Goal: Task Accomplishment & Management: Manage account settings

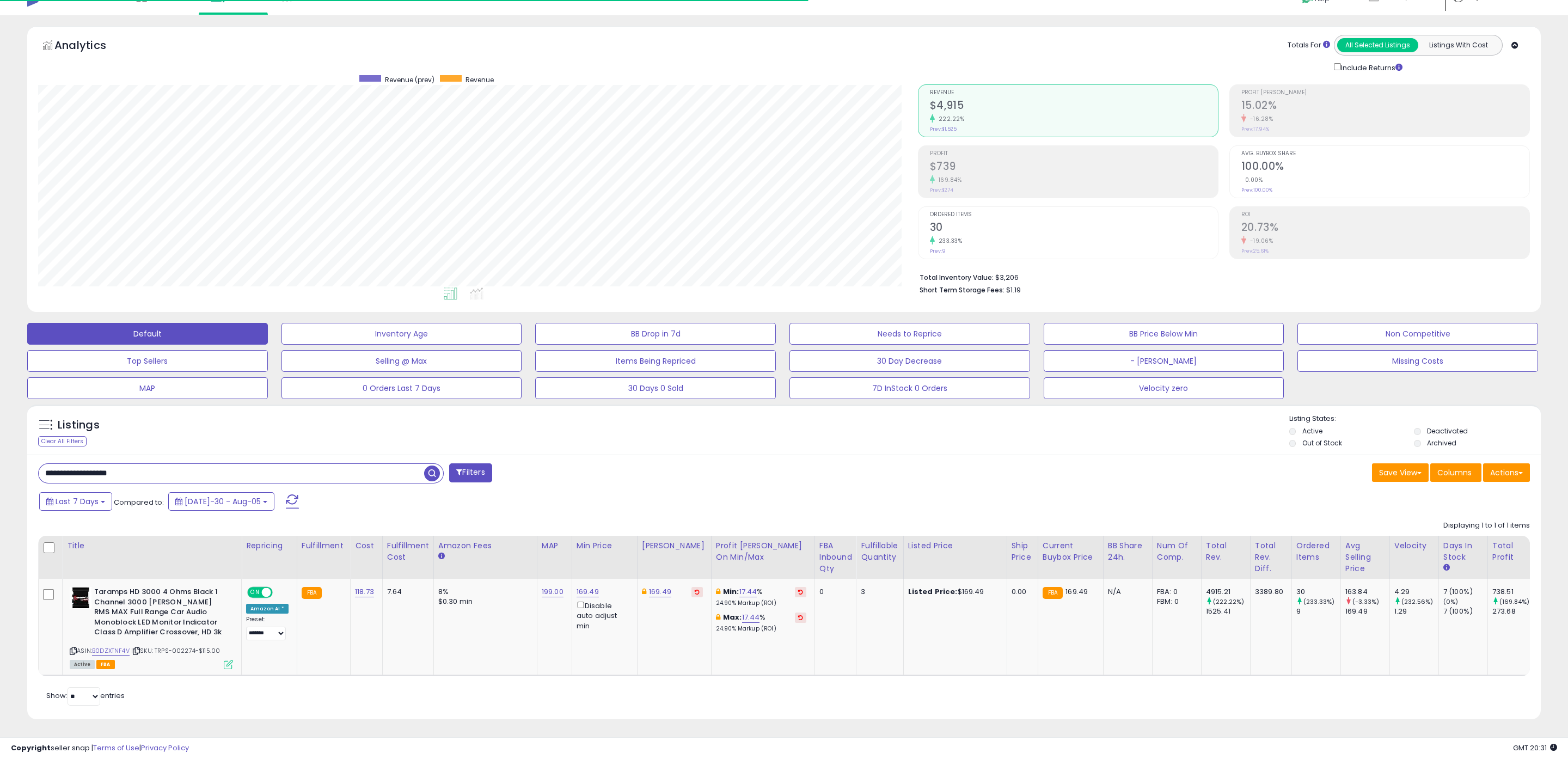
scroll to position [224, 880]
drag, startPoint x: 160, startPoint y: 470, endPoint x: 46, endPoint y: 466, distance: 114.1
click at [46, 466] on input "**********" at bounding box center [231, 474] width 385 height 19
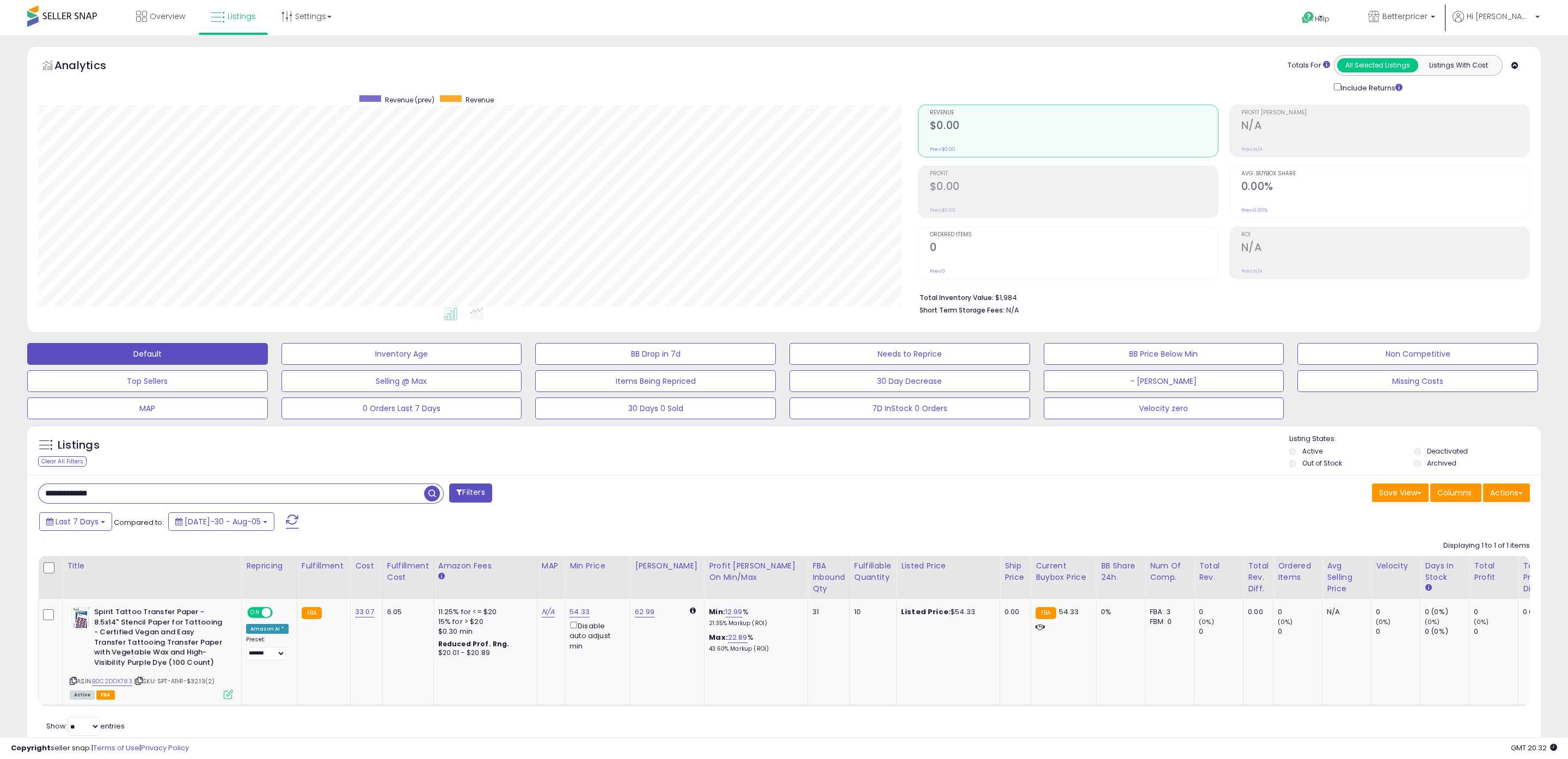
scroll to position [30, 0]
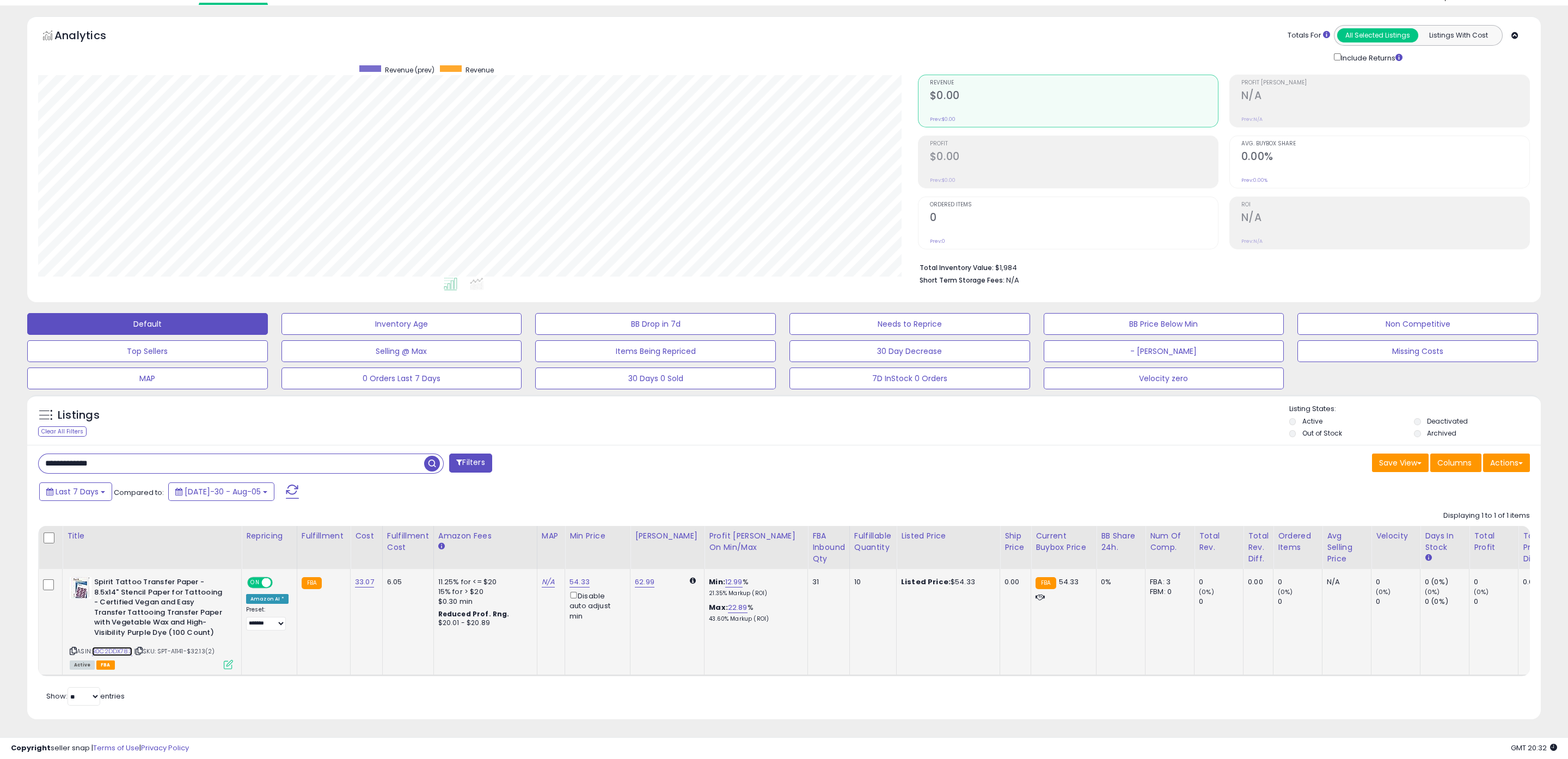
click at [113, 651] on link "B0C2DDX783" at bounding box center [112, 652] width 40 height 10
drag, startPoint x: 100, startPoint y: 464, endPoint x: 4, endPoint y: 463, distance: 96.0
click at [6, 464] on div "**********" at bounding box center [784, 374] width 1557 height 716
type input "****"
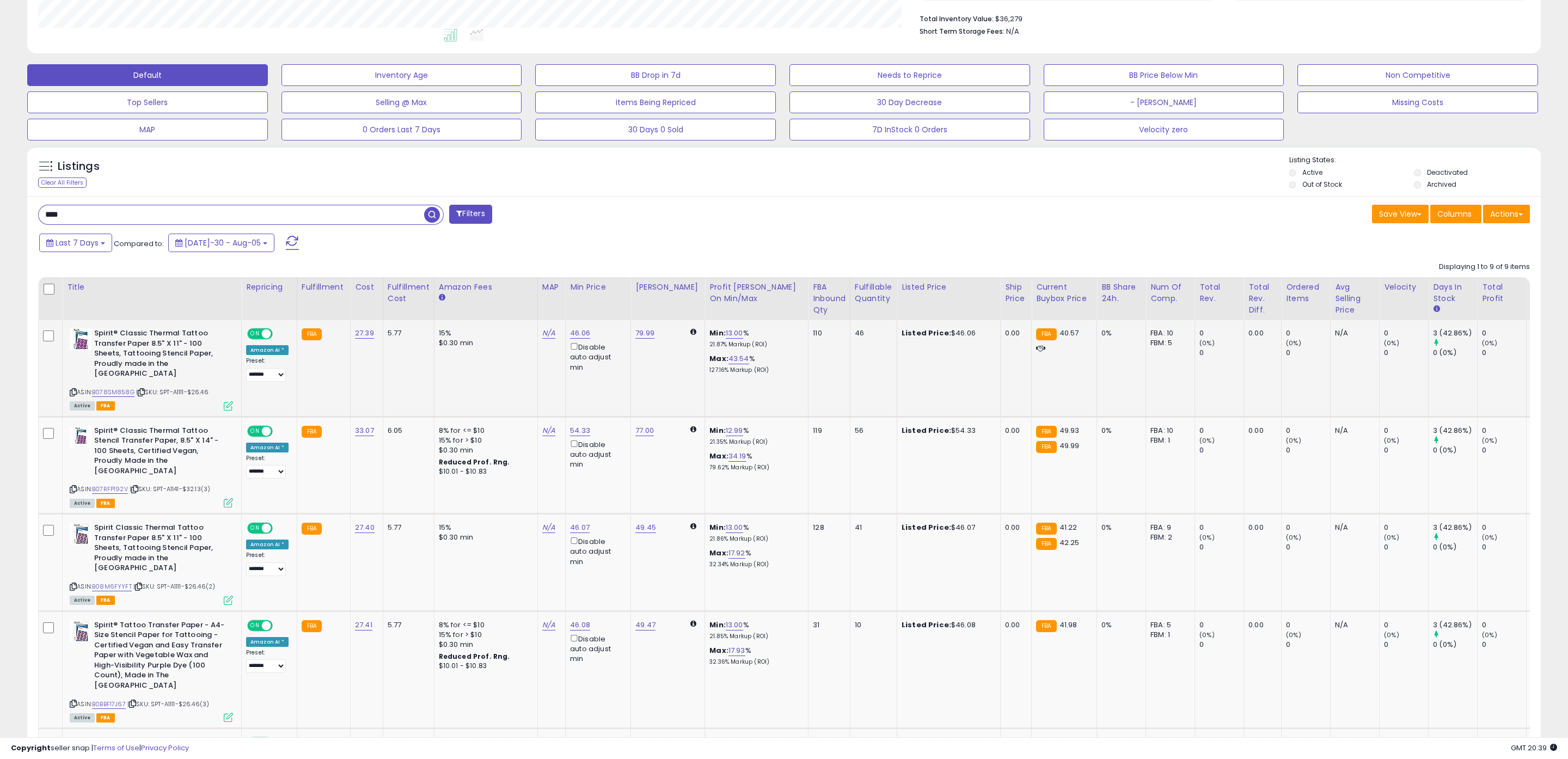
scroll to position [274, 0]
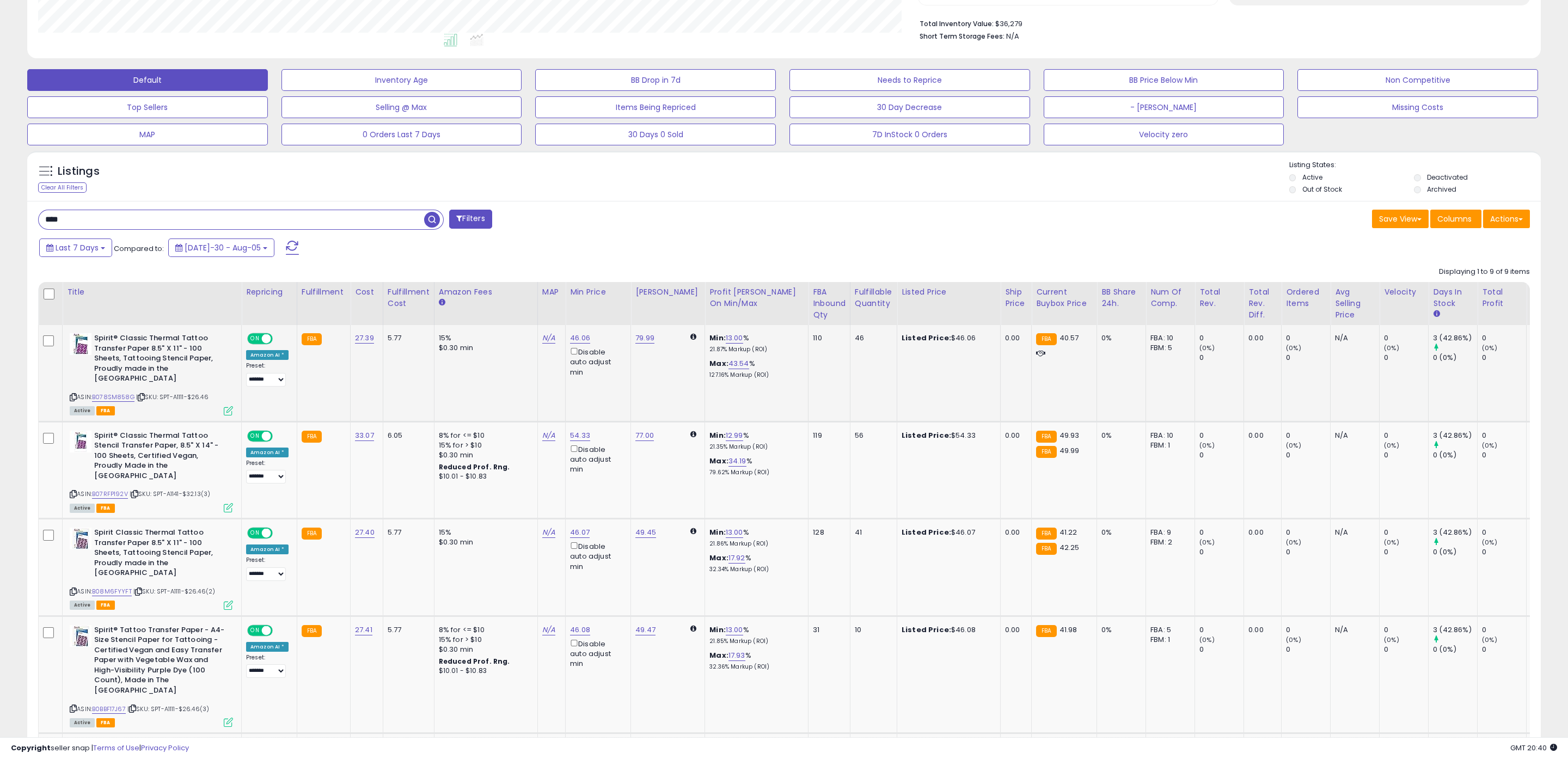
click at [162, 393] on span "| SKU: SPT-A1111-$26.46" at bounding box center [173, 397] width 73 height 9
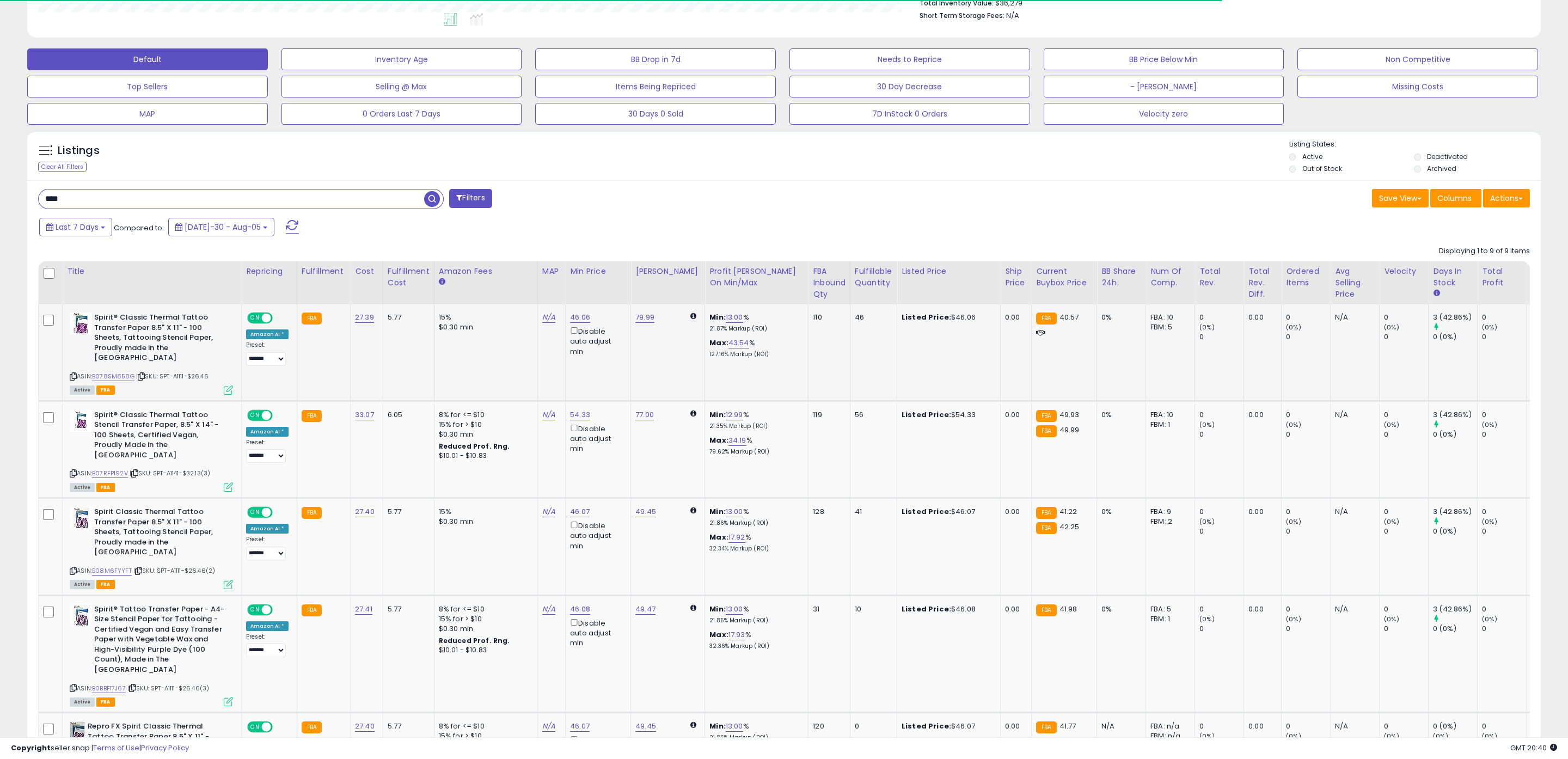
scroll to position [296, 0]
click at [116, 372] on link "B078SM858G" at bounding box center [113, 376] width 42 height 10
click at [574, 318] on link "46.06" at bounding box center [580, 317] width 20 height 11
drag, startPoint x: 559, startPoint y: 281, endPoint x: 488, endPoint y: 280, distance: 71.0
click at [489, 280] on table "Title Repricing" at bounding box center [909, 730] width 1741 height 939
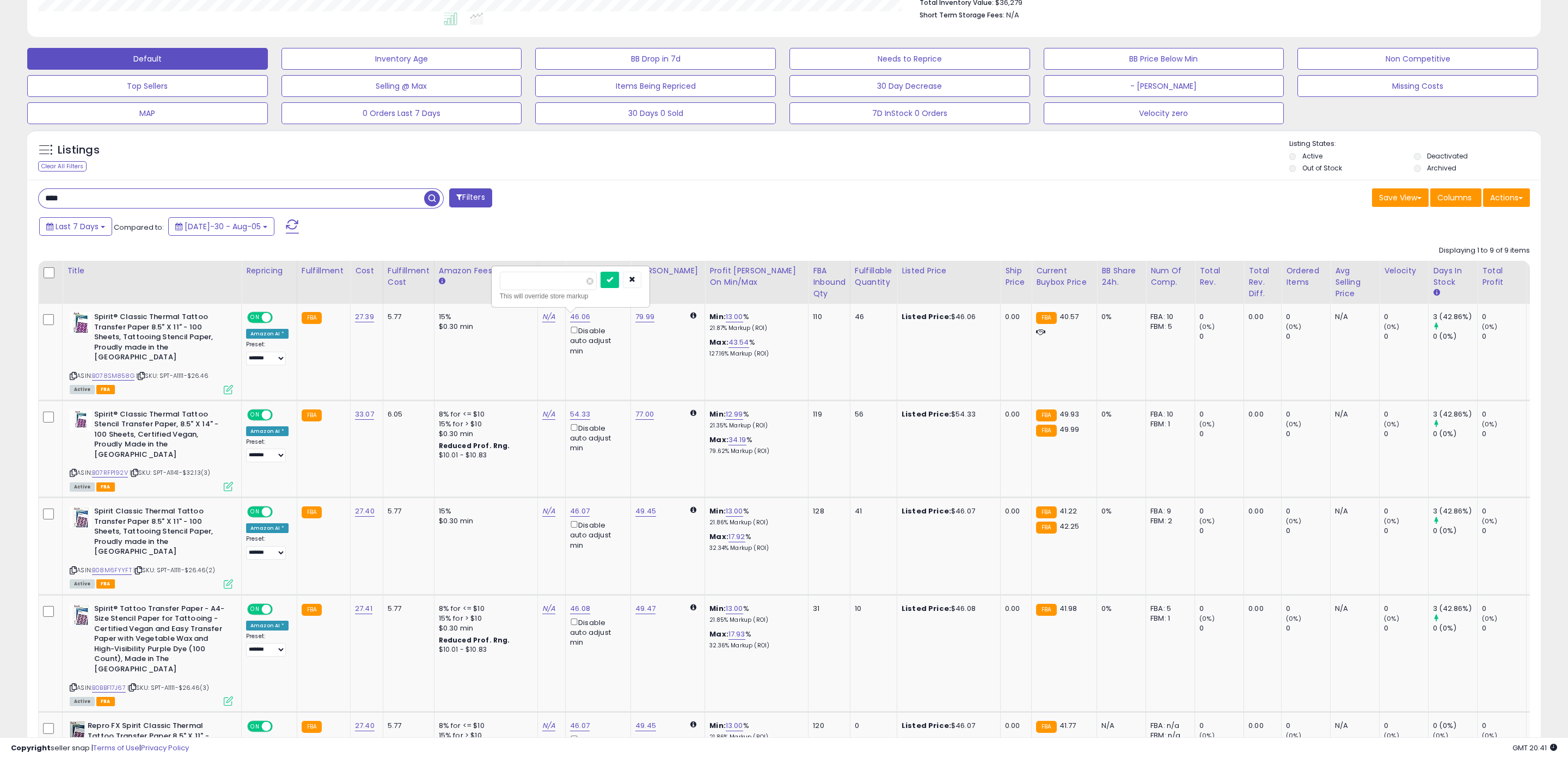
type input "*****"
click button "submit" at bounding box center [609, 280] width 19 height 16
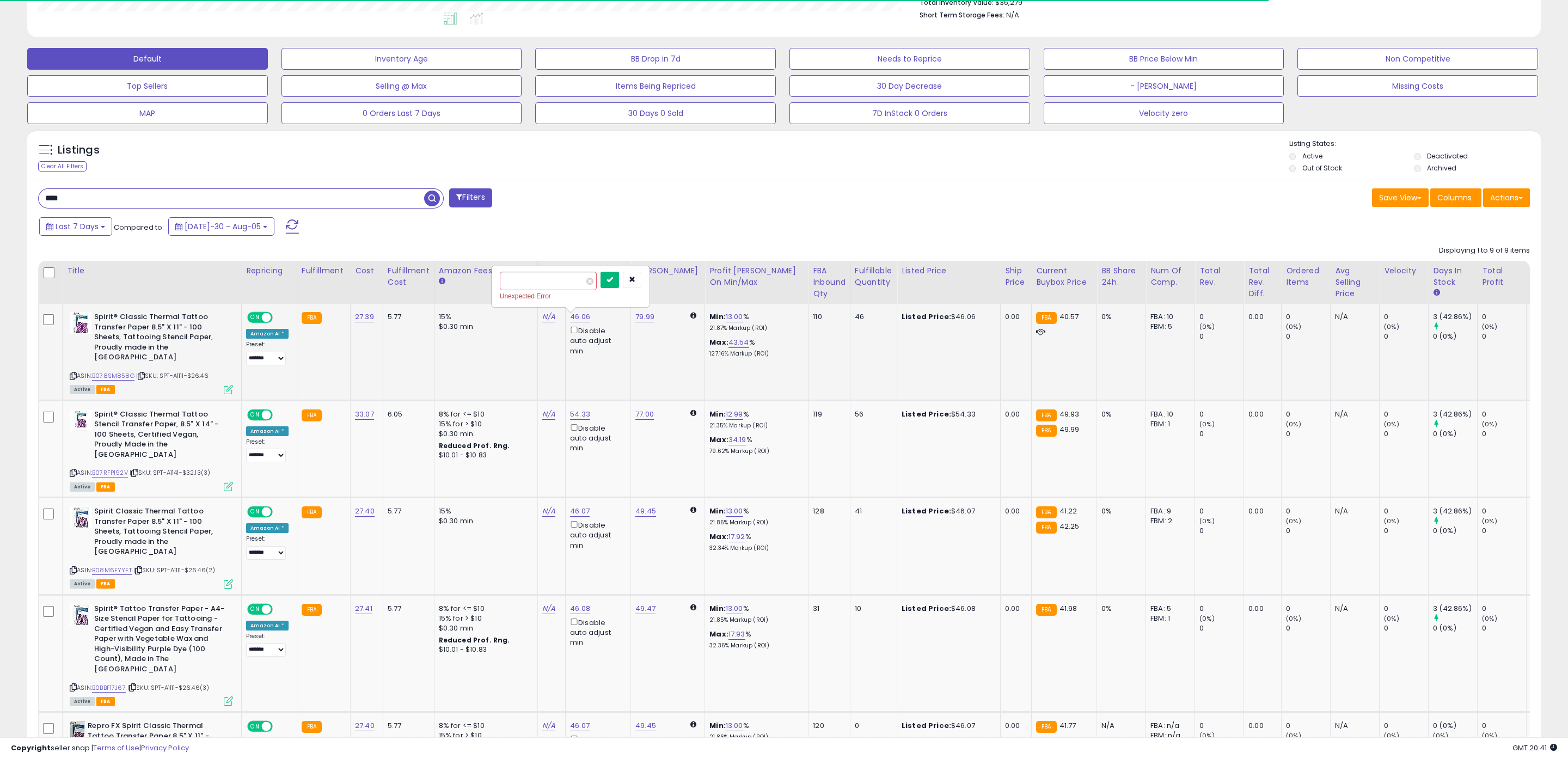
click at [619, 282] on button "submit" at bounding box center [609, 280] width 19 height 16
click at [639, 272] on button "button" at bounding box center [632, 280] width 19 height 16
click at [578, 313] on link "46.06" at bounding box center [580, 317] width 20 height 11
drag, startPoint x: 562, startPoint y: 284, endPoint x: 422, endPoint y: 274, distance: 140.4
click at [424, 274] on table "Title Repricing" at bounding box center [909, 730] width 1741 height 939
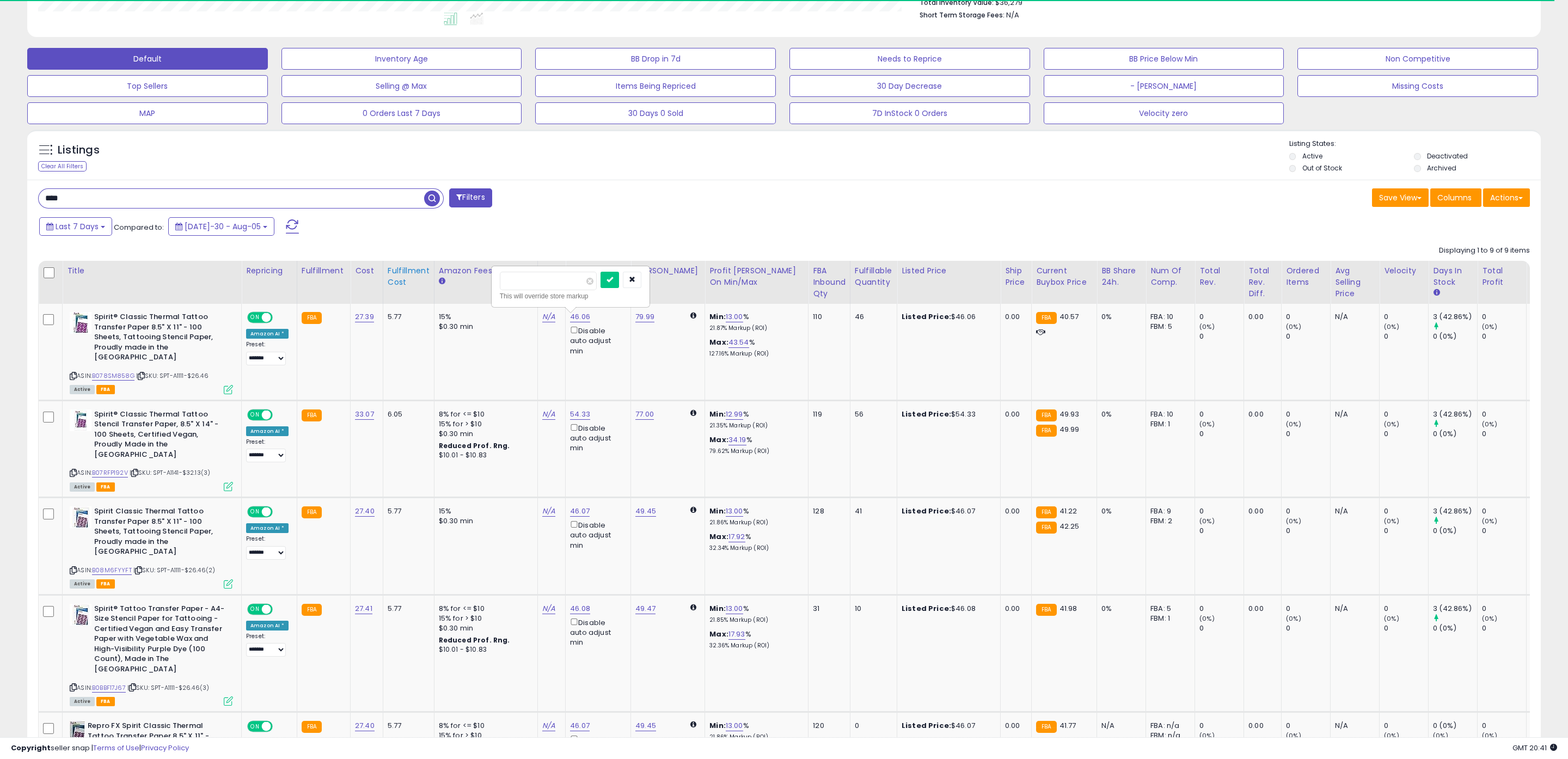
type input "*****"
click button "submit" at bounding box center [609, 280] width 19 height 16
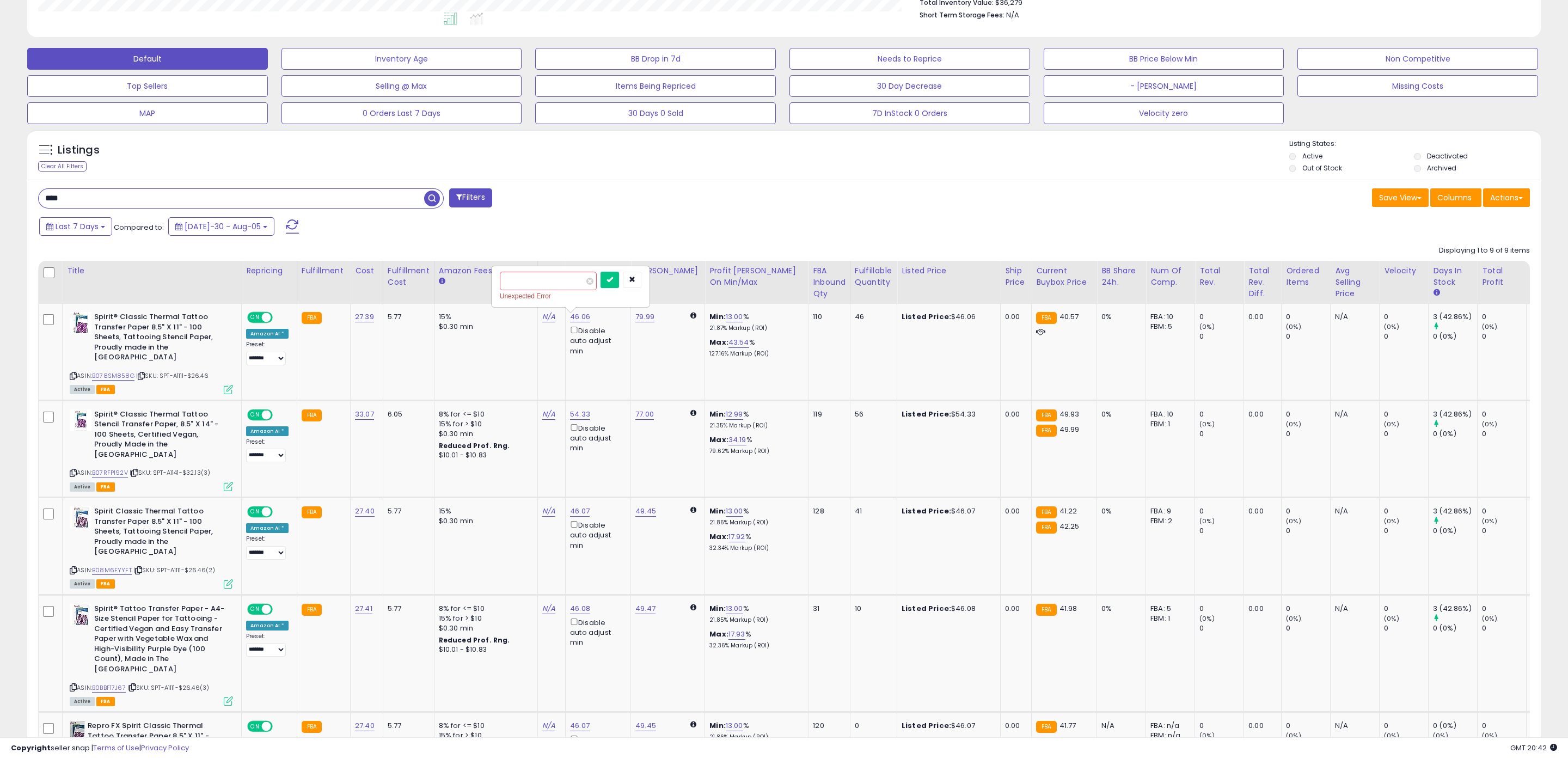
click at [430, 204] on span "button" at bounding box center [432, 198] width 16 height 16
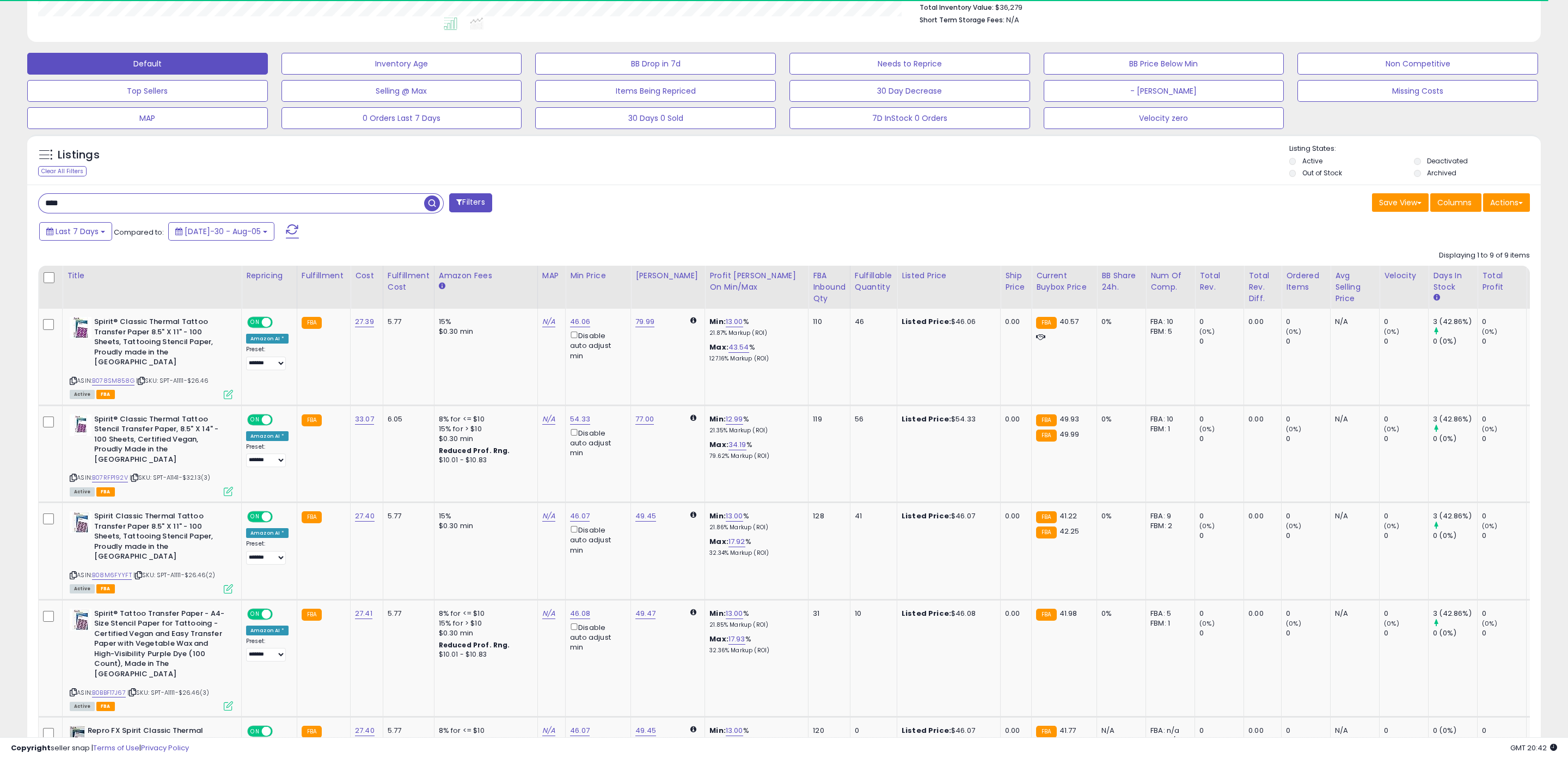
scroll to position [224, 880]
click at [726, 322] on link "13.00" at bounding box center [734, 322] width 17 height 11
drag, startPoint x: 687, startPoint y: 287, endPoint x: 635, endPoint y: 285, distance: 52.0
click at [637, 285] on table "Title Repricing" at bounding box center [909, 735] width 1741 height 939
type input "*"
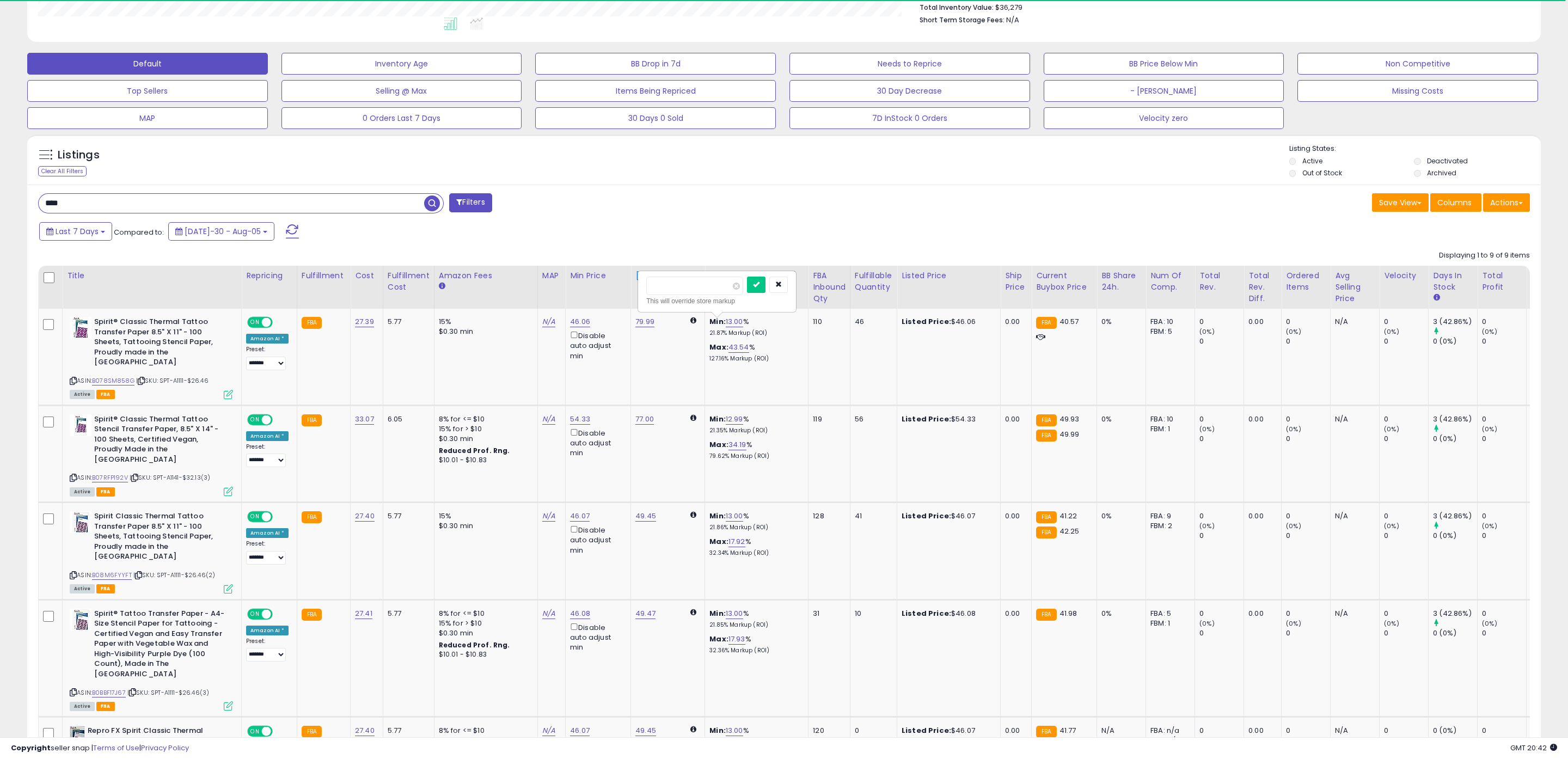
click button "submit" at bounding box center [756, 285] width 19 height 16
click at [788, 287] on button "button" at bounding box center [779, 285] width 19 height 16
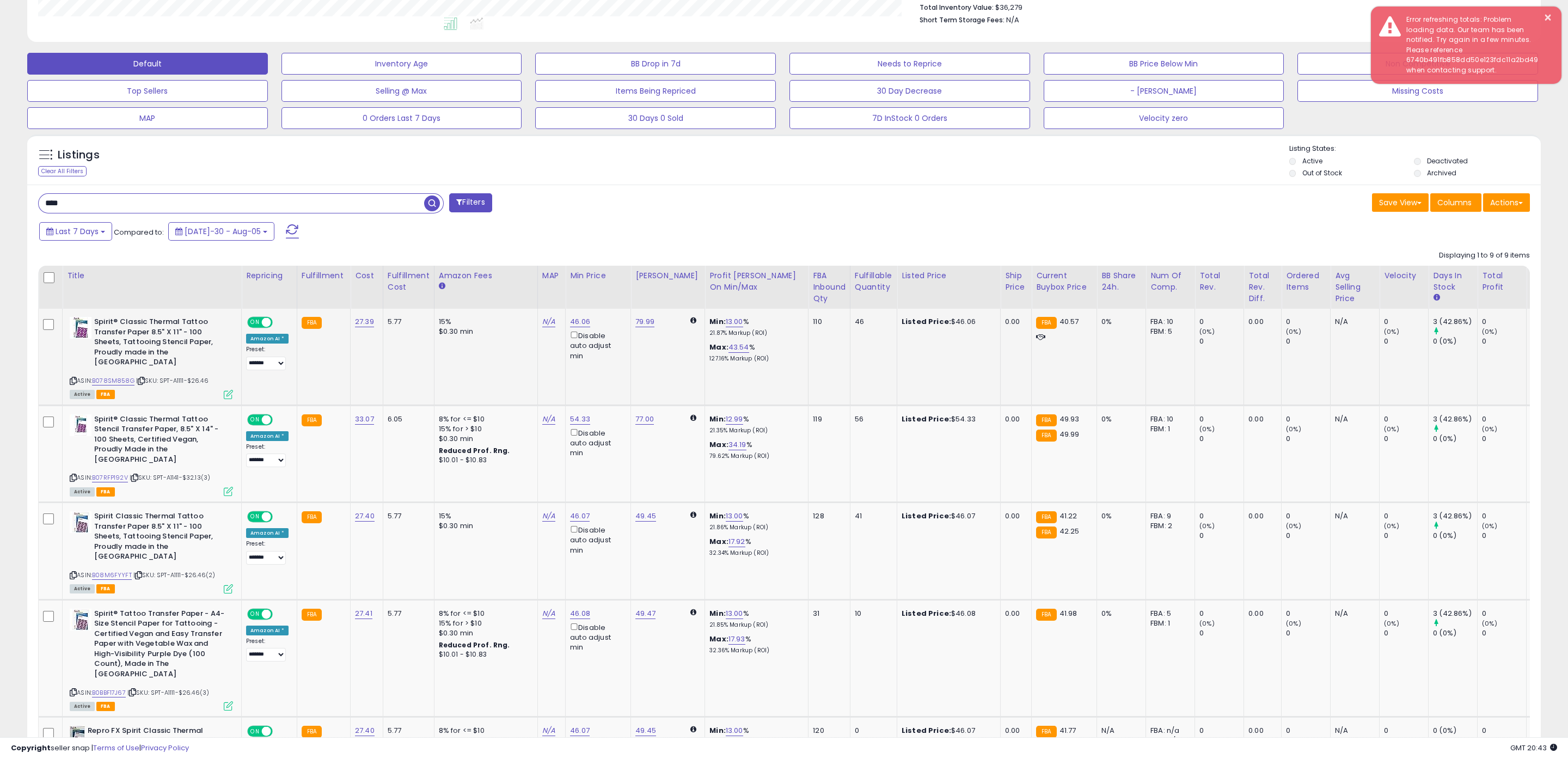
click at [569, 315] on td "46.06 Disable auto adjust min" at bounding box center [598, 357] width 65 height 97
click at [572, 320] on link "46.06" at bounding box center [580, 322] width 20 height 11
click at [635, 285] on icon "button" at bounding box center [633, 285] width 7 height 7
click at [726, 325] on link "13.00" at bounding box center [734, 322] width 17 height 11
drag, startPoint x: 605, startPoint y: 277, endPoint x: 522, endPoint y: 269, distance: 83.4
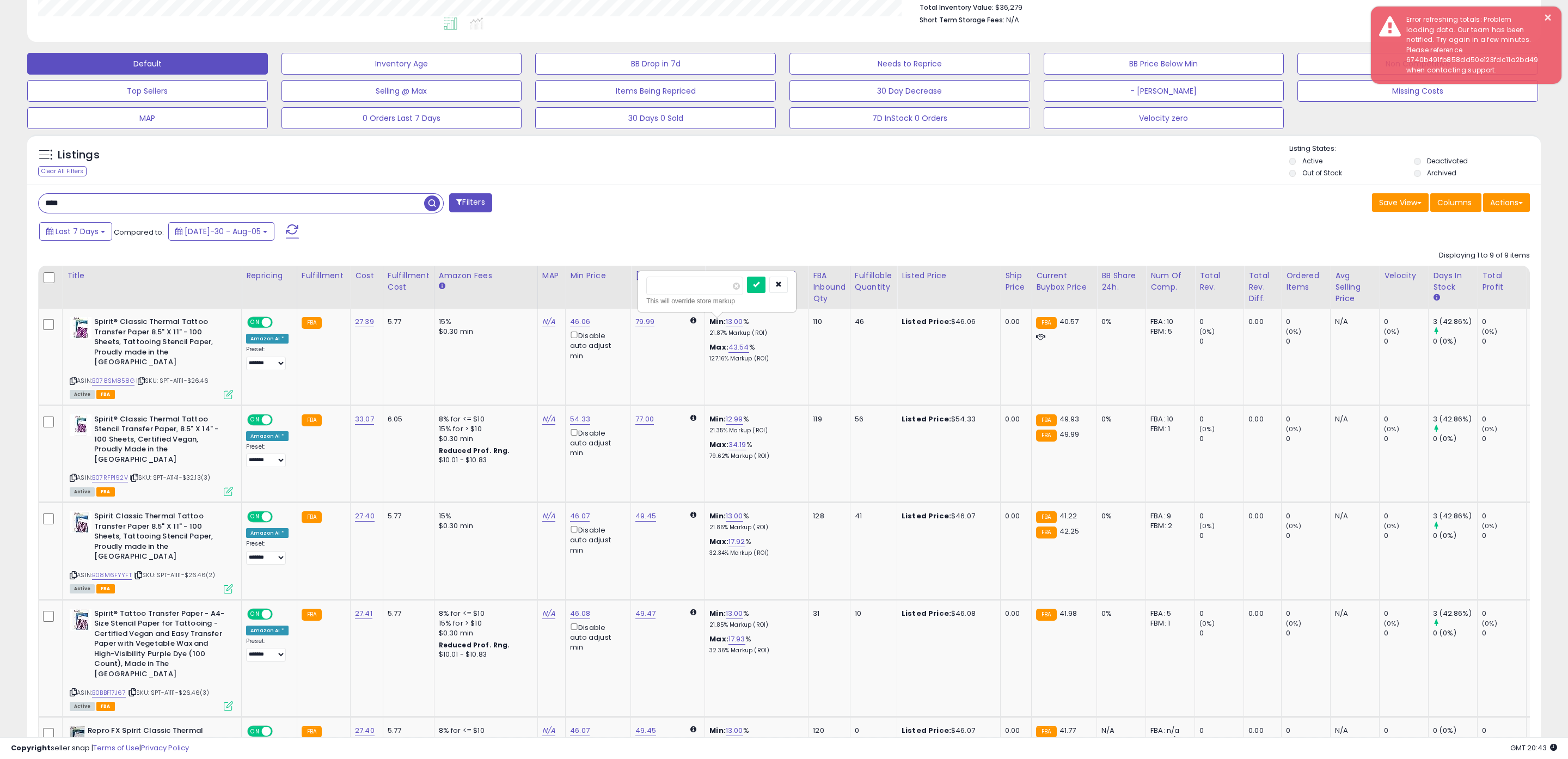
click at [536, 270] on table "Title Repricing" at bounding box center [909, 735] width 1741 height 939
type input "****"
click button "submit" at bounding box center [756, 285] width 19 height 16
click at [777, 285] on button "button" at bounding box center [779, 285] width 19 height 16
click at [574, 321] on link "46.06" at bounding box center [580, 322] width 20 height 11
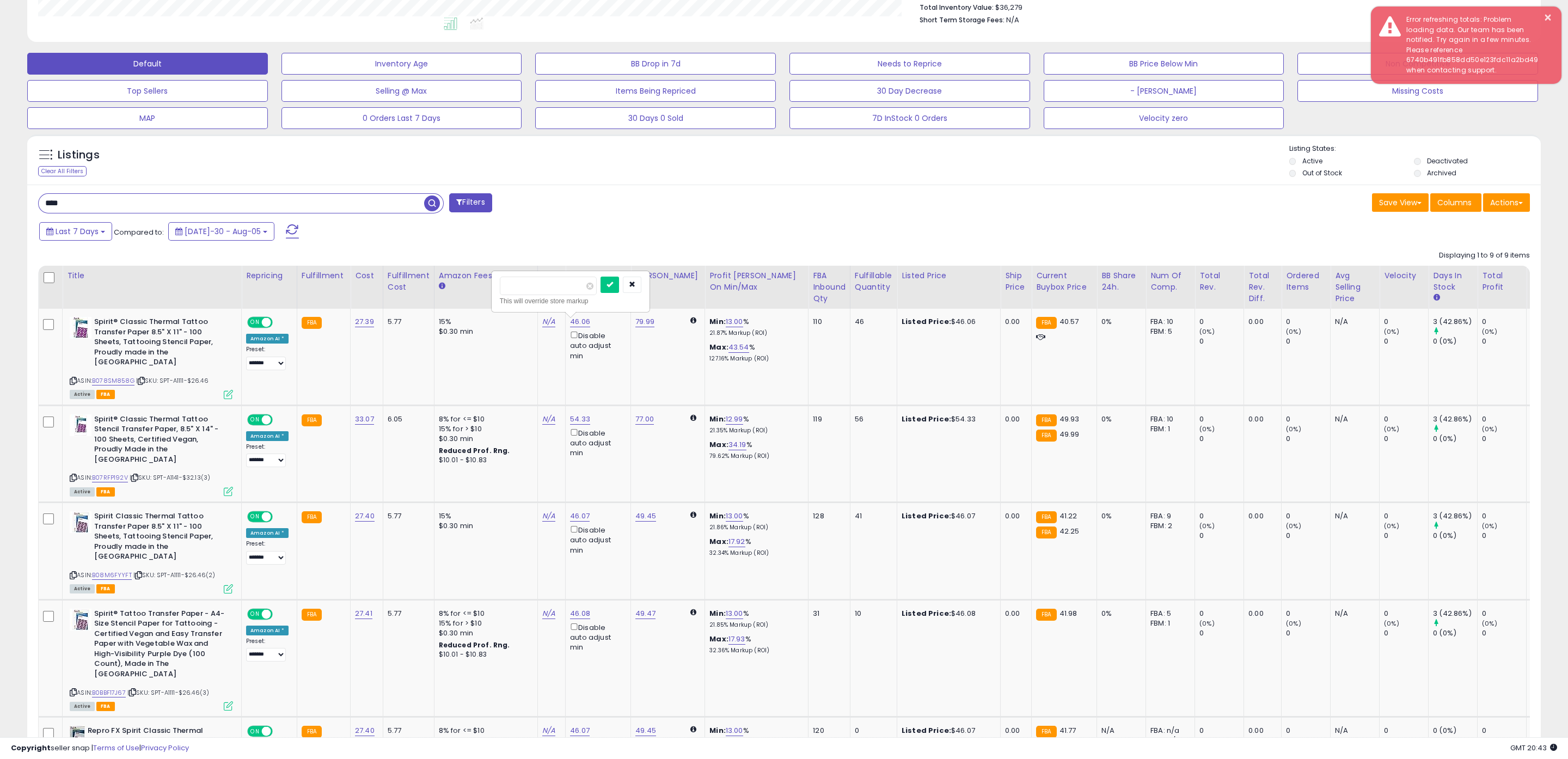
drag, startPoint x: 541, startPoint y: 285, endPoint x: 451, endPoint y: 274, distance: 90.7
click at [463, 276] on table "Title Repricing" at bounding box center [909, 735] width 1741 height 939
type input "*****"
click at [609, 282] on button "submit" at bounding box center [609, 285] width 19 height 16
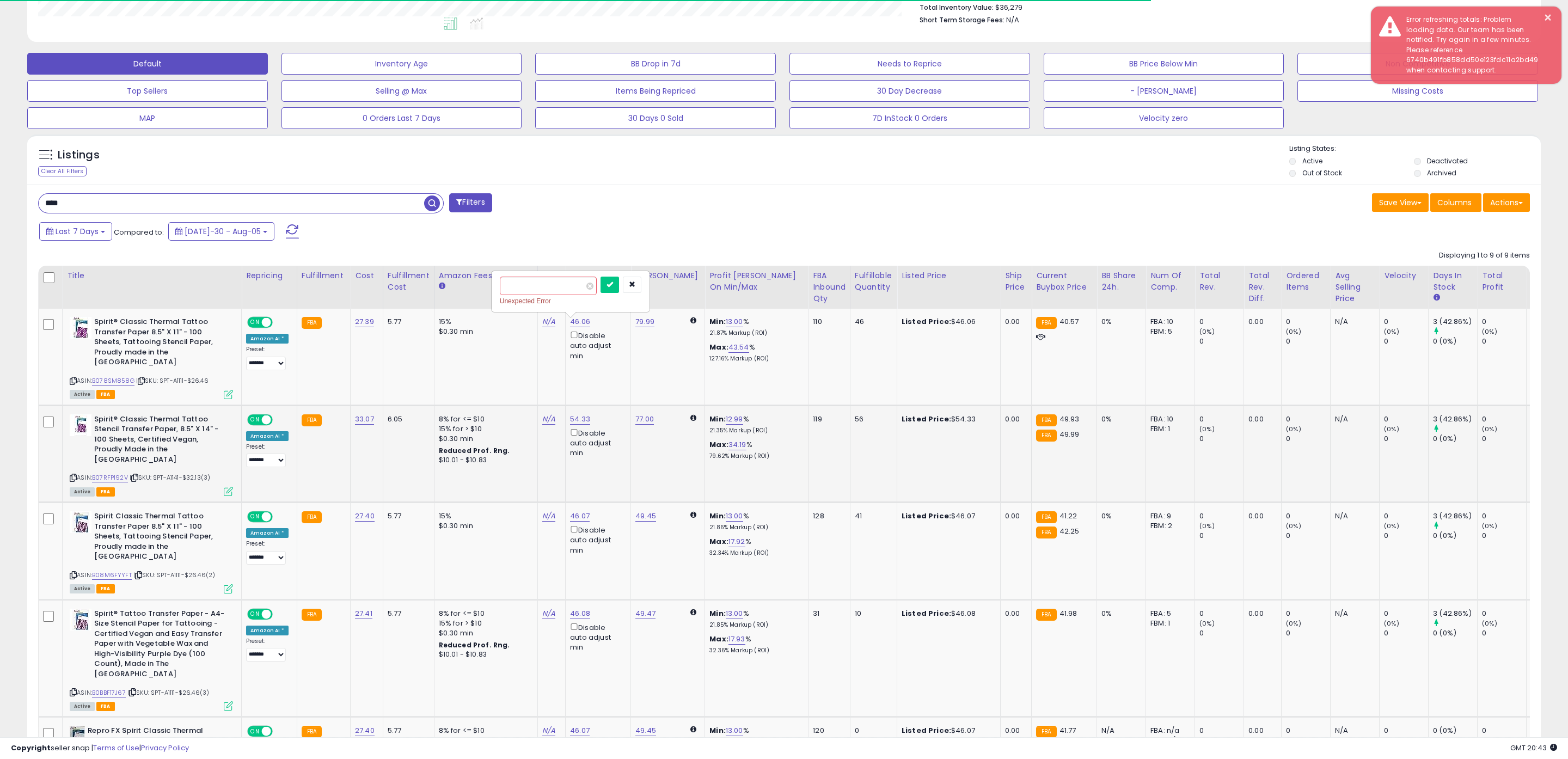
click at [897, 449] on td "Listed Price: $54.33" at bounding box center [948, 453] width 103 height 97
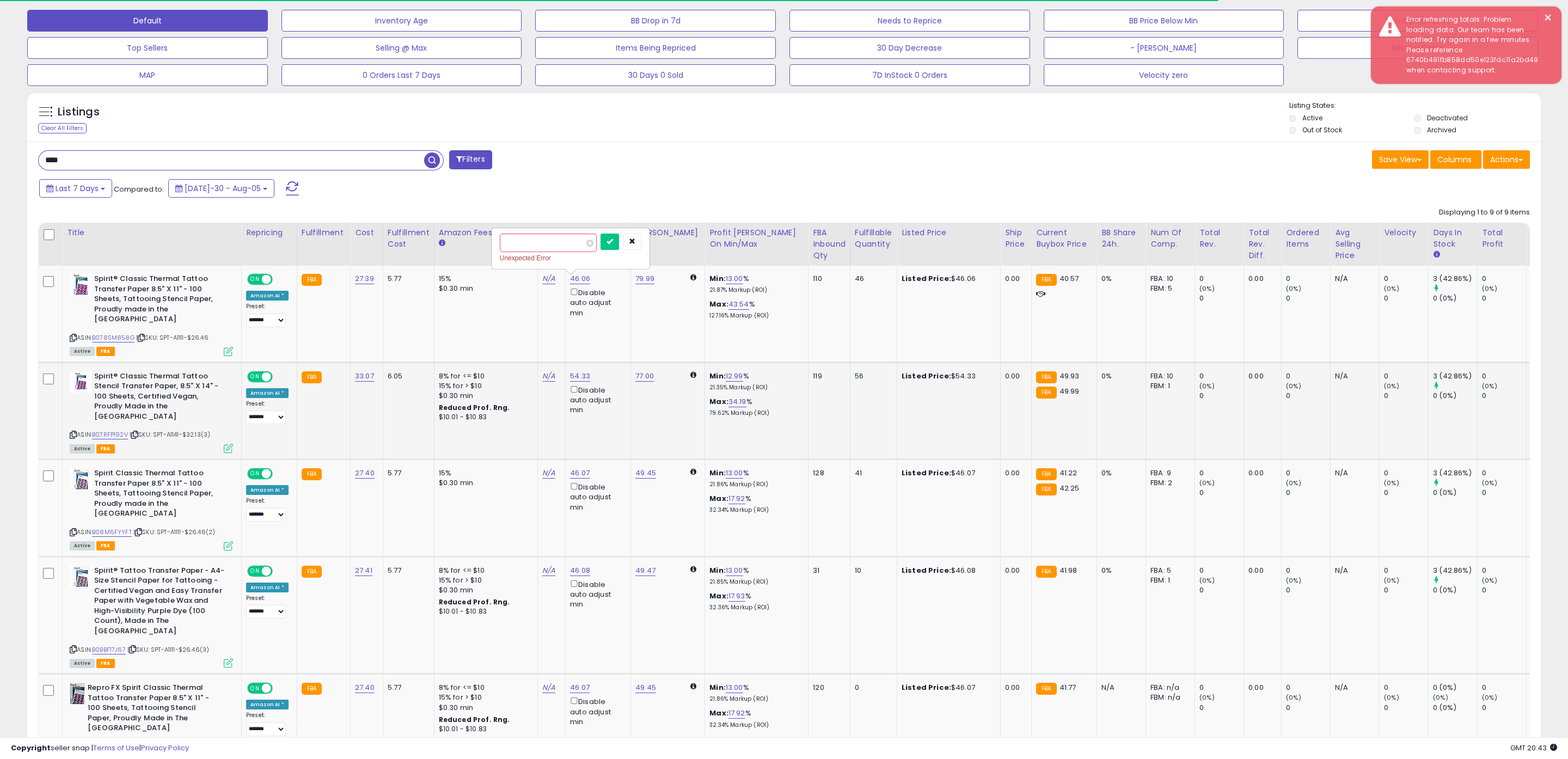
scroll to position [344, 0]
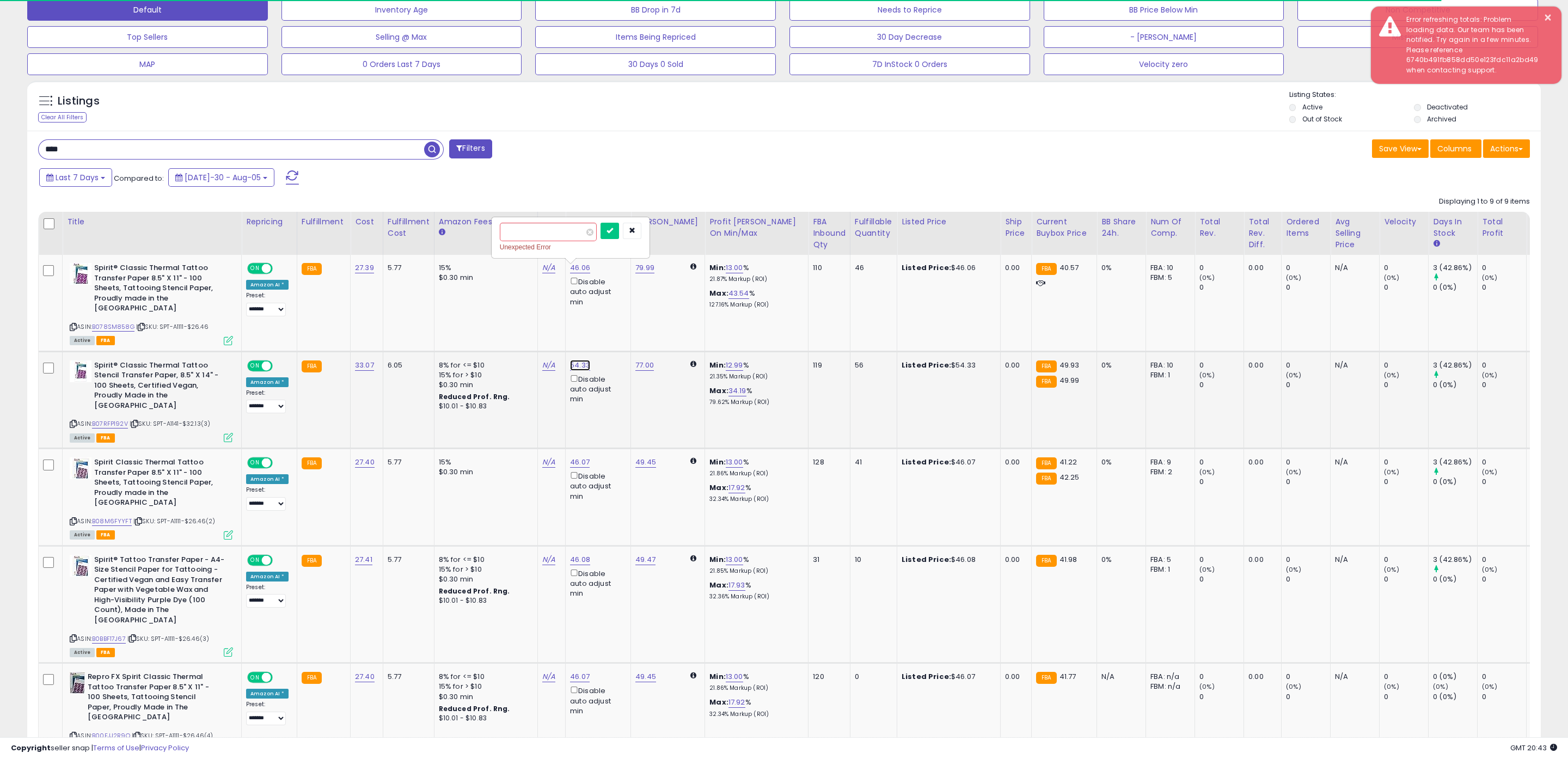
click at [570, 274] on link "54.33" at bounding box center [580, 268] width 20 height 11
drag, startPoint x: 541, startPoint y: 315, endPoint x: 489, endPoint y: 313, distance: 52.0
click at [489, 313] on tbody "Spirit® Classic Thermal Tattoo Transfer Paper 8.5" X 11" - 100 Sheets, Tattooin…" at bounding box center [908, 702] width 1740 height 894
type input "*****"
click button "submit" at bounding box center [609, 317] width 19 height 16
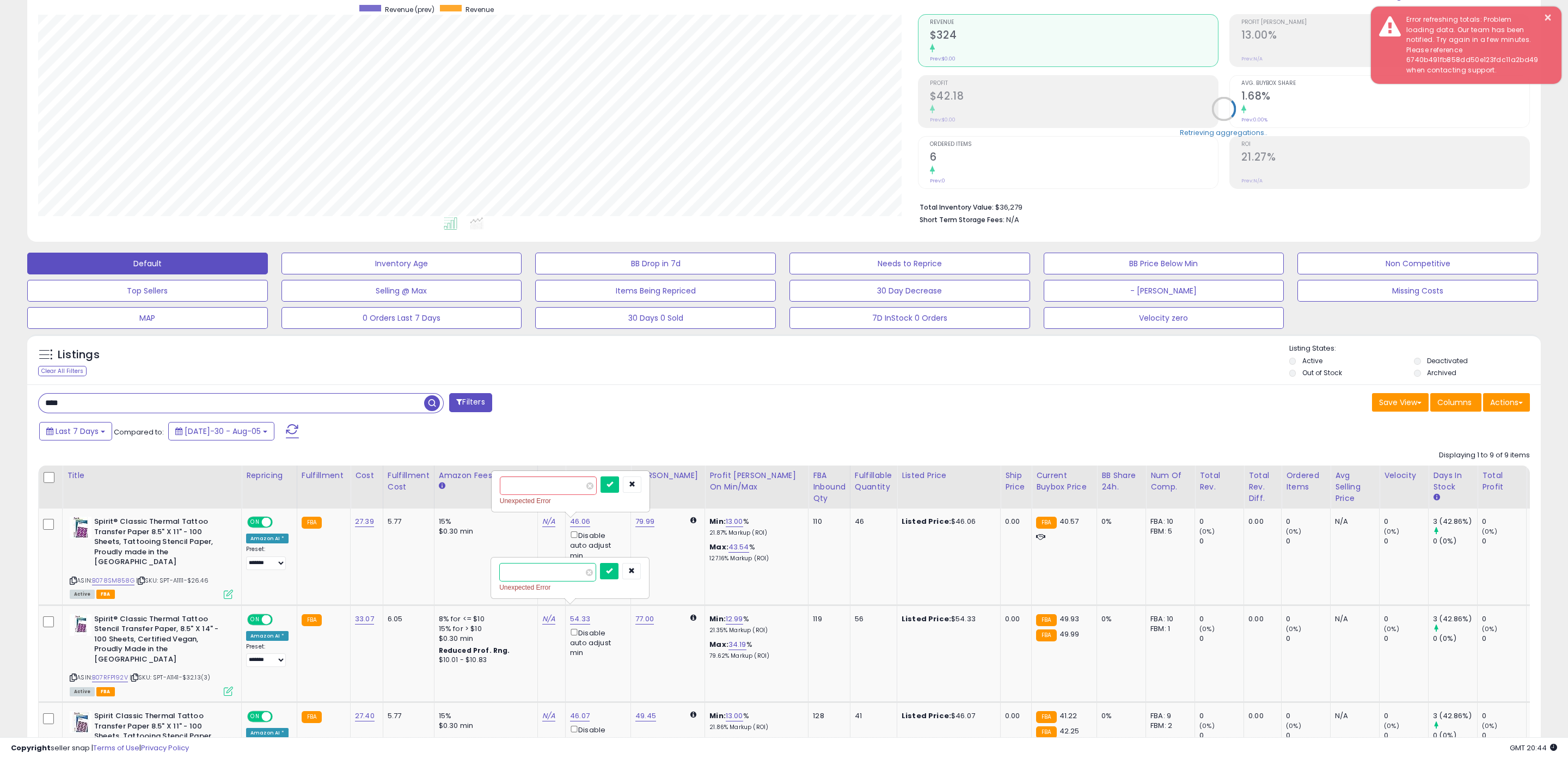
scroll to position [0, 0]
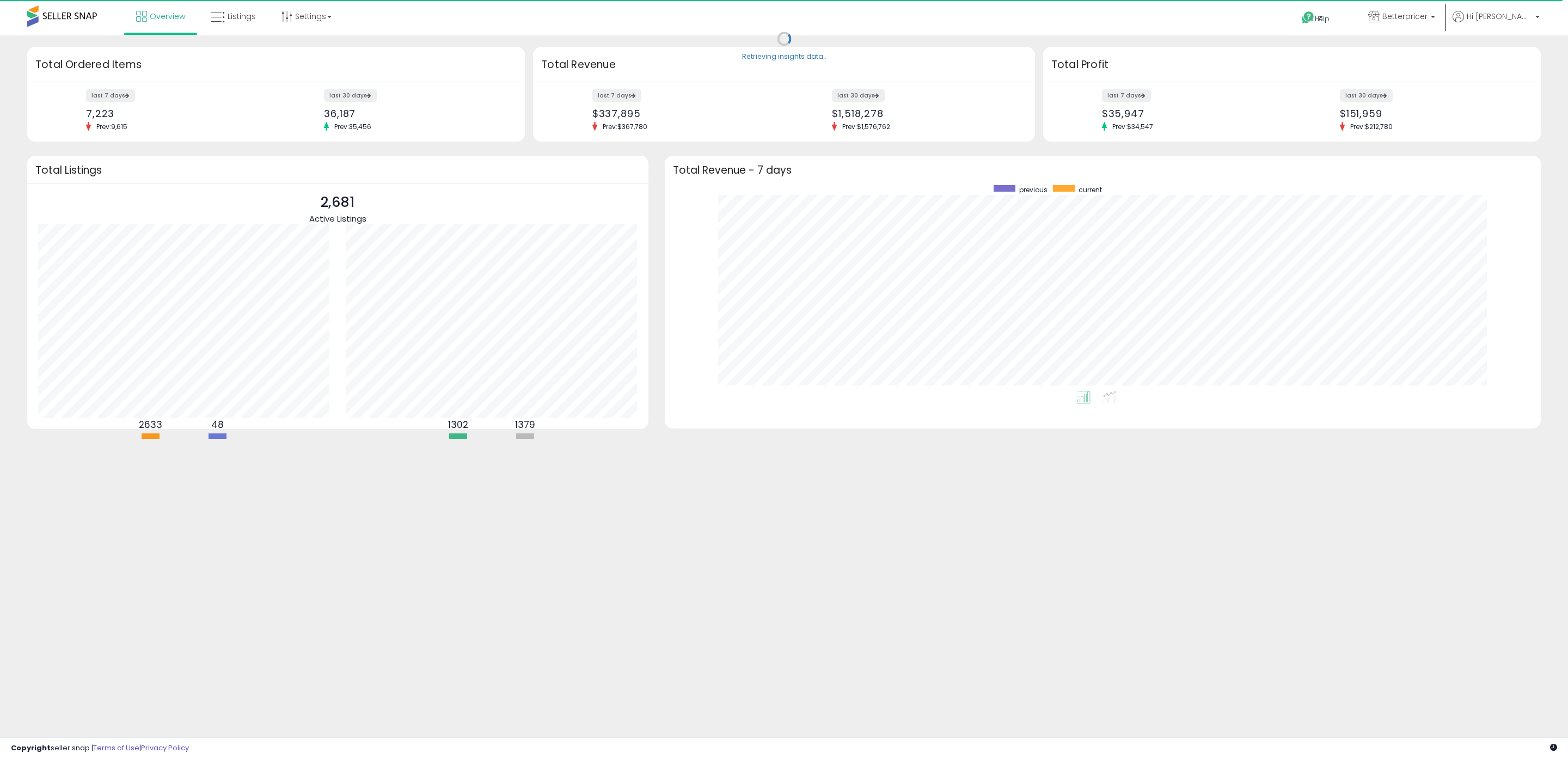
scroll to position [206, 854]
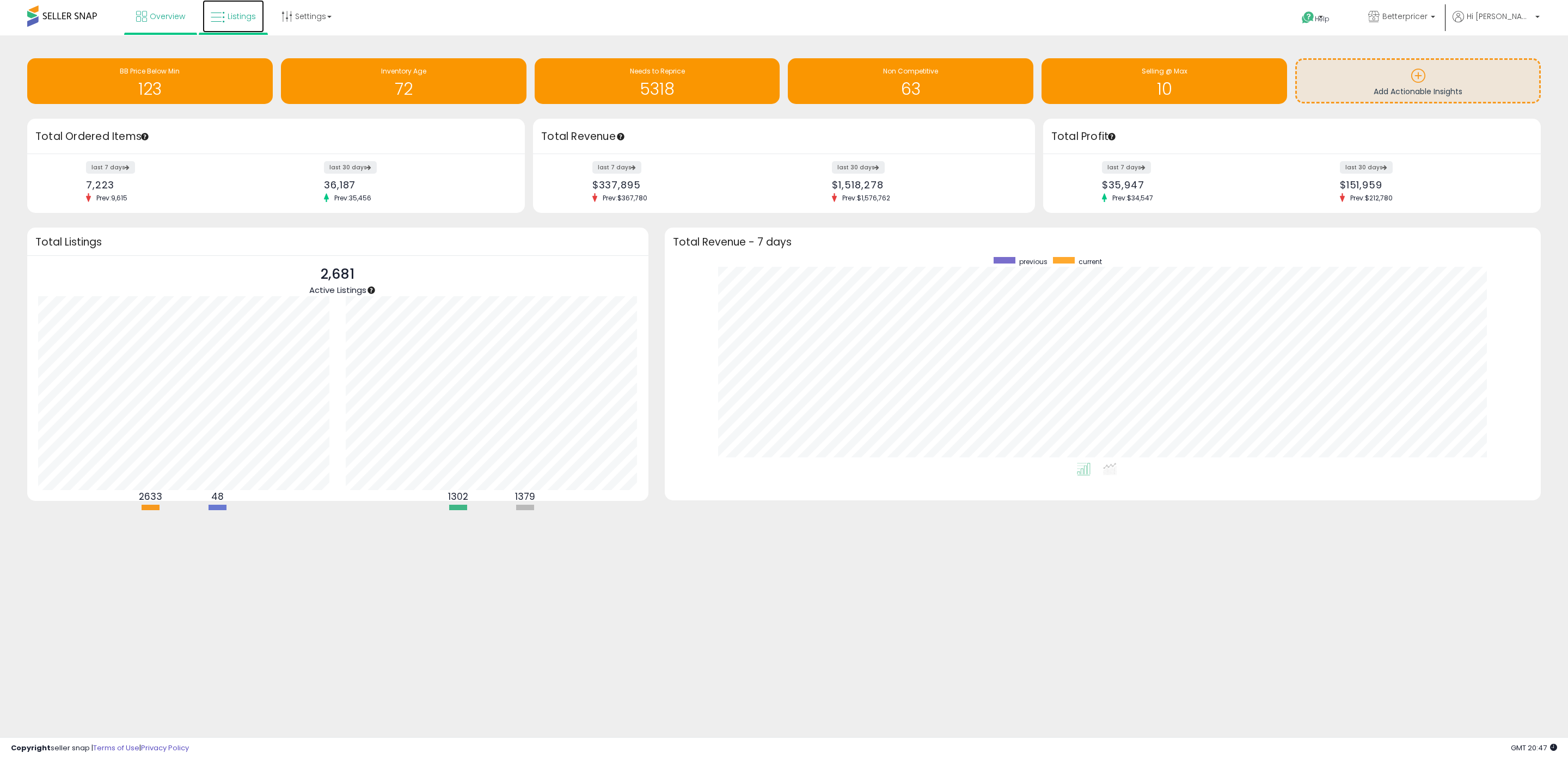
click at [241, 21] on span "Listings" at bounding box center [241, 16] width 28 height 11
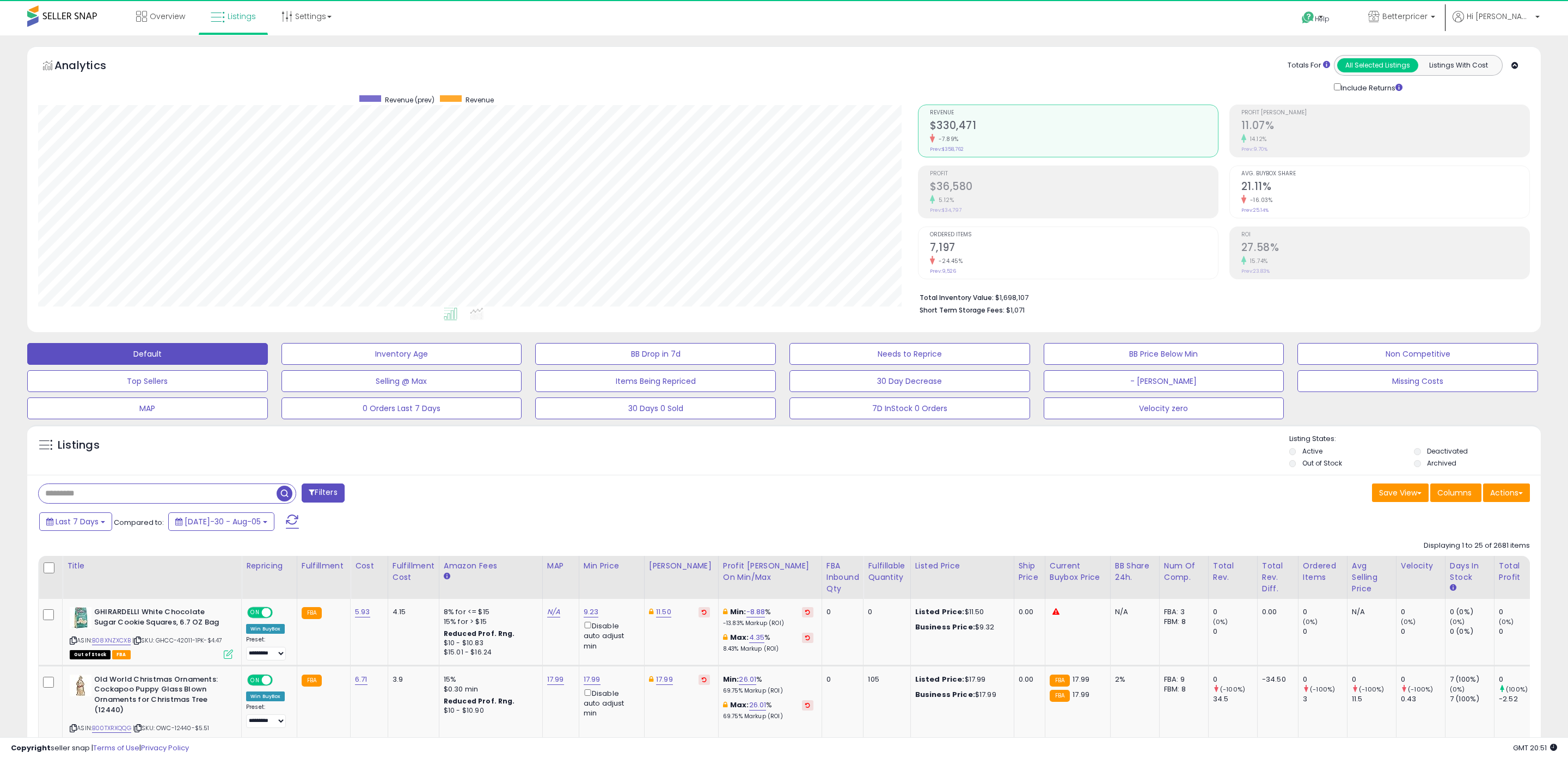
scroll to position [224, 880]
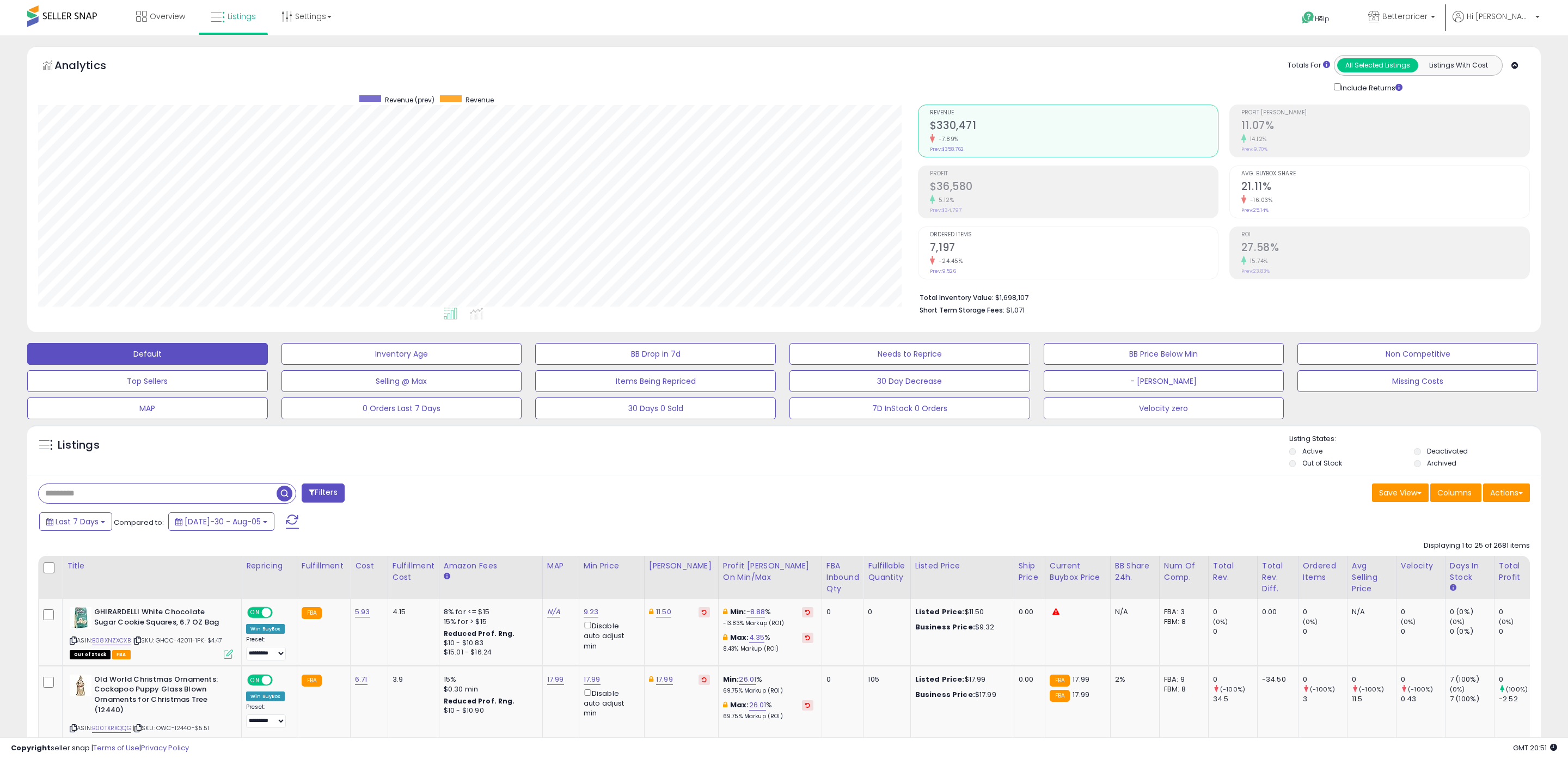
click at [106, 485] on input "text" at bounding box center [157, 494] width 238 height 19
type input "****"
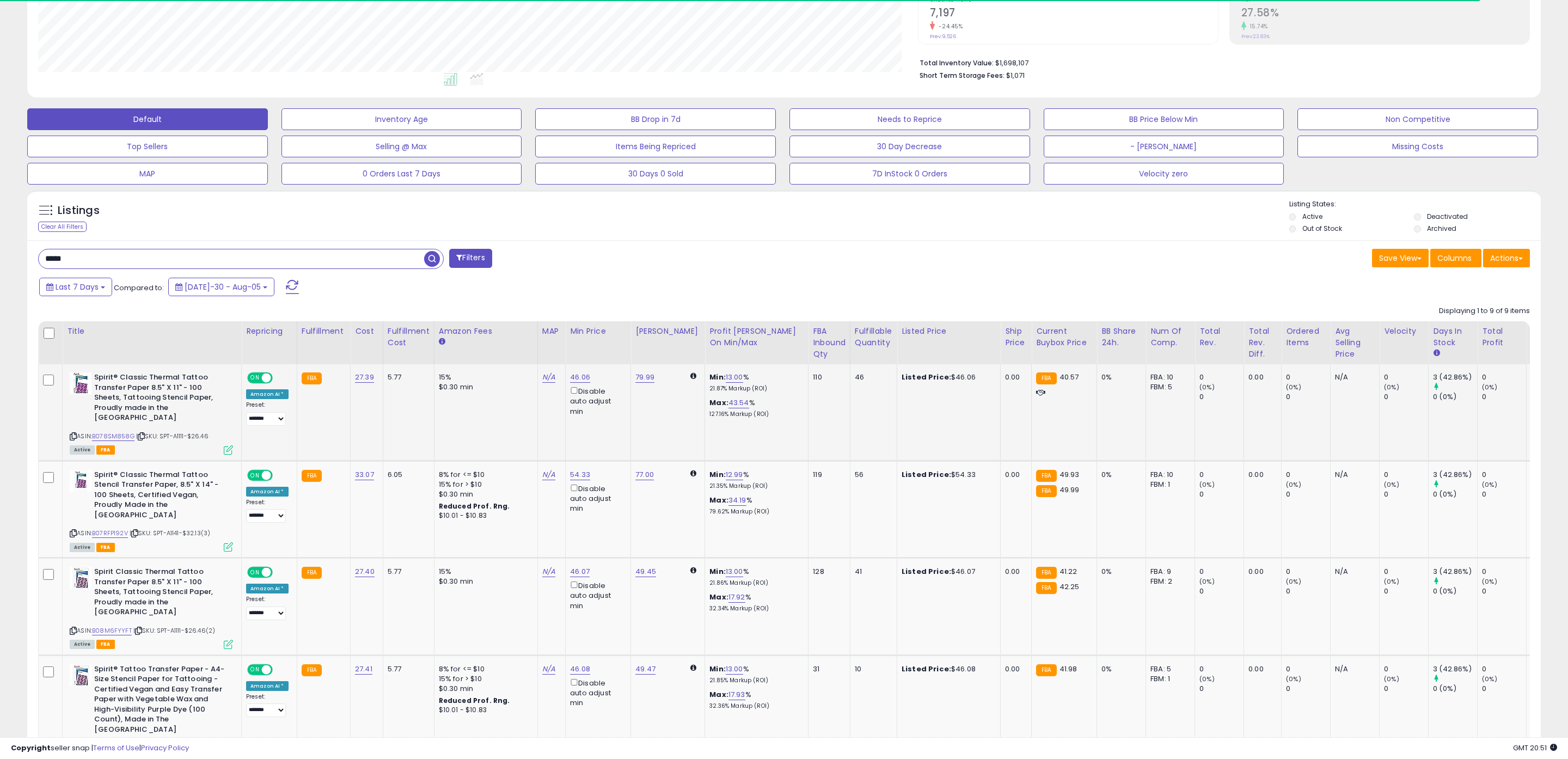
scroll to position [234, 0]
click at [576, 381] on link "46.06" at bounding box center [580, 378] width 20 height 11
drag, startPoint x: 554, startPoint y: 341, endPoint x: 422, endPoint y: 329, distance: 132.5
type input "*****"
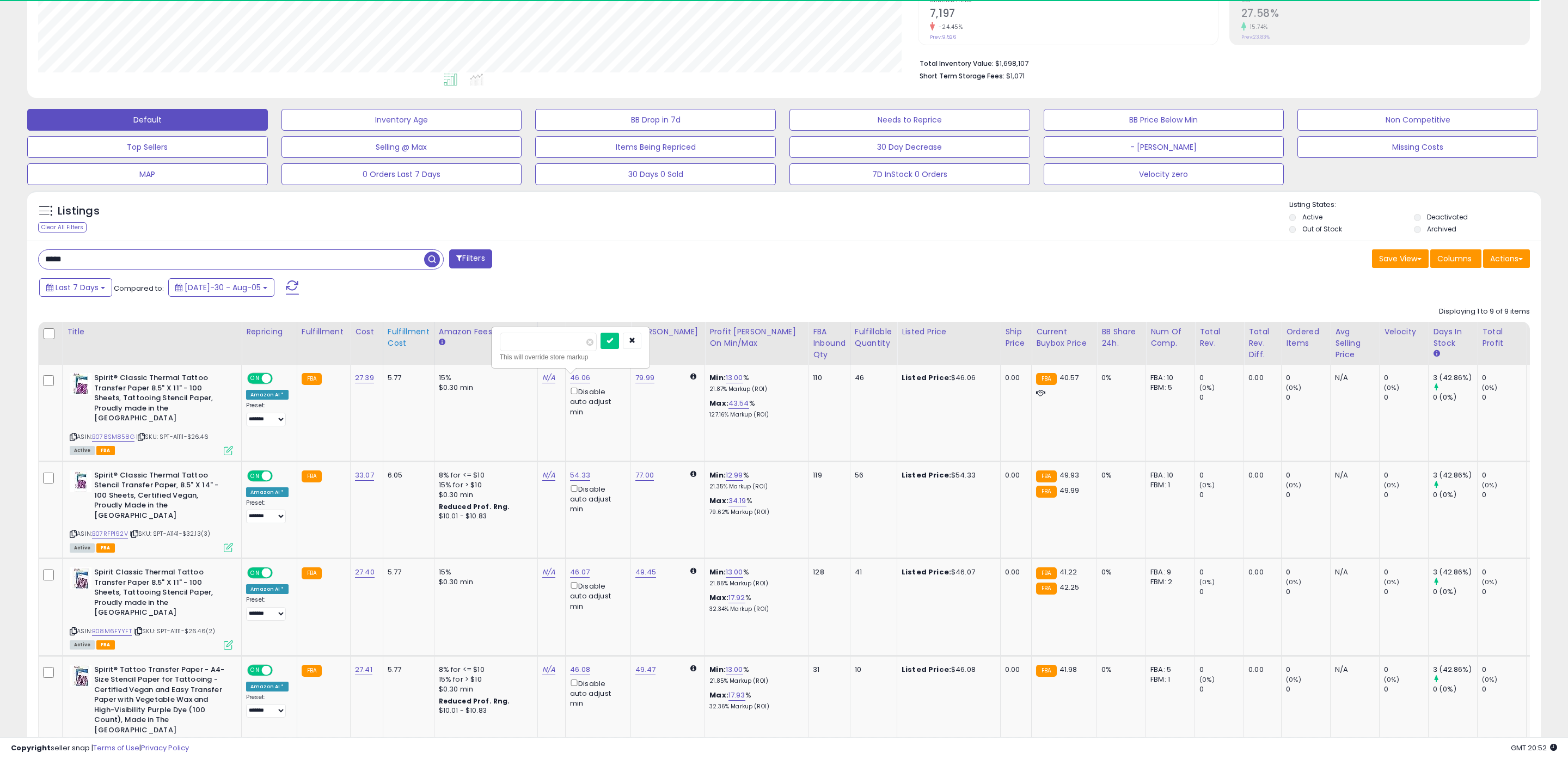
click button "submit" at bounding box center [609, 341] width 19 height 16
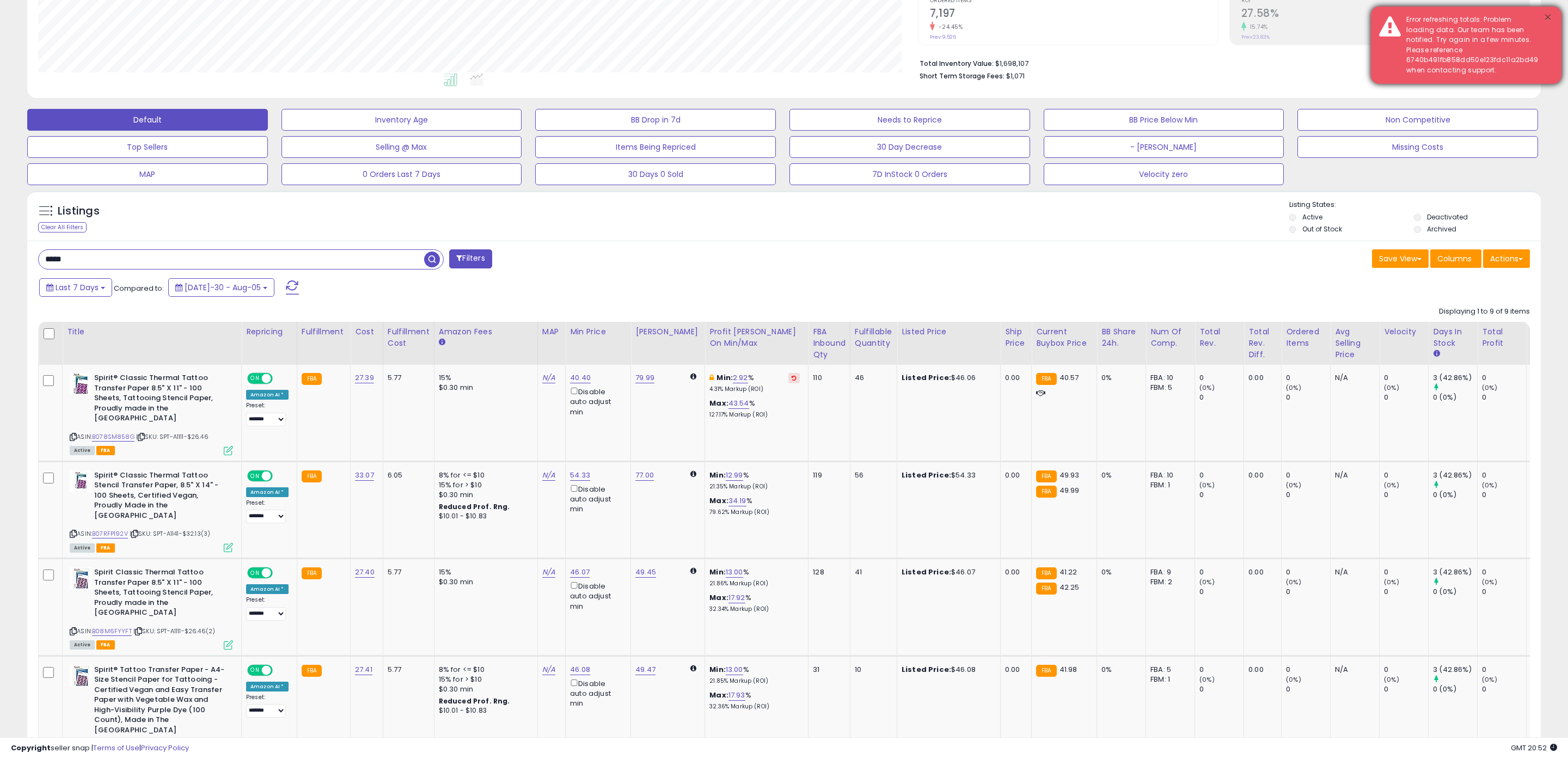
click at [1545, 17] on button "×" at bounding box center [1547, 18] width 9 height 14
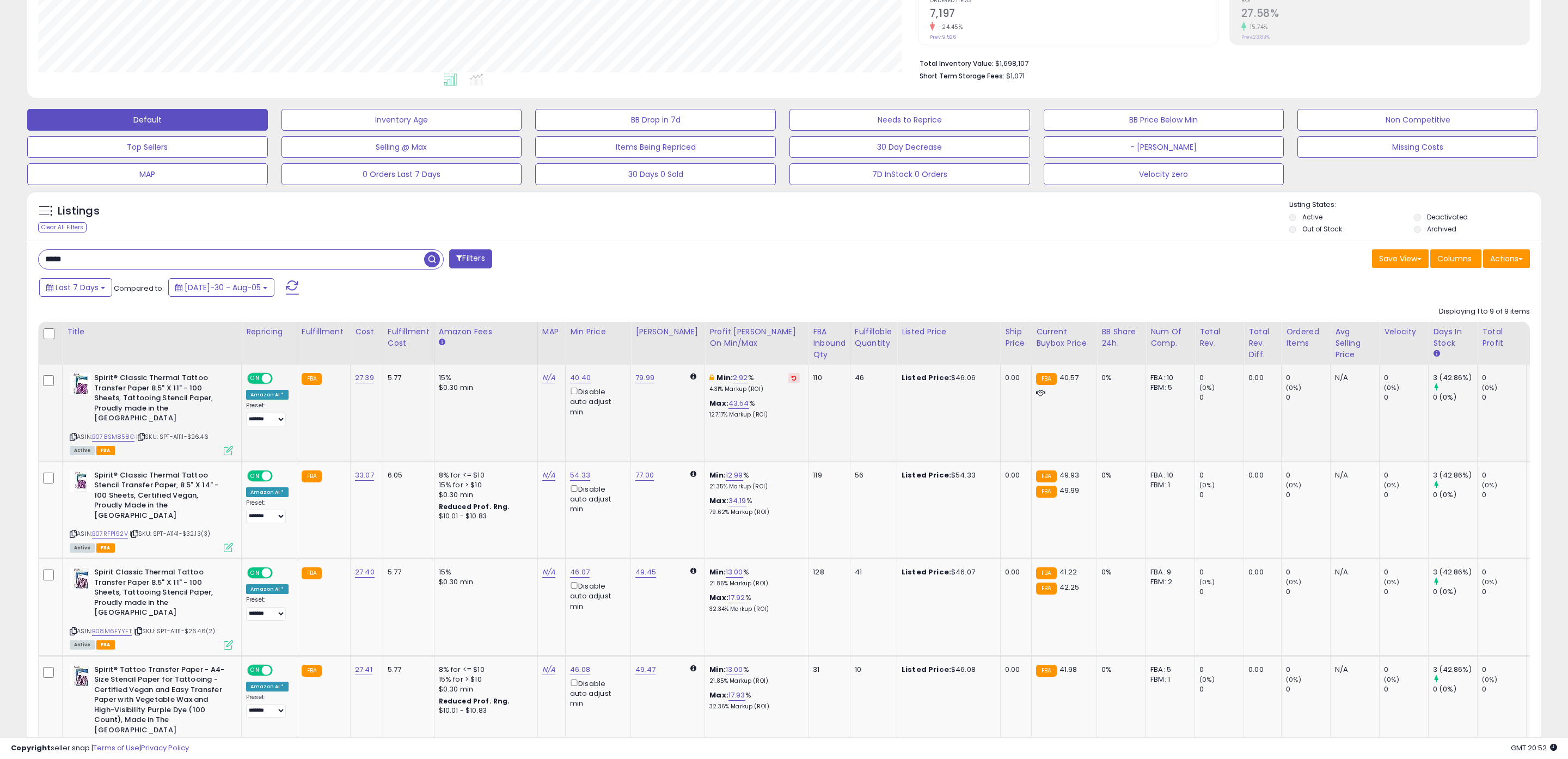
click at [787, 376] on td "Min: 2.92 % 4.31% Markup (ROI) Max: 43.54 % 127.17% Markup (ROI)" at bounding box center [757, 413] width 103 height 97
click at [788, 378] on button at bounding box center [794, 378] width 12 height 10
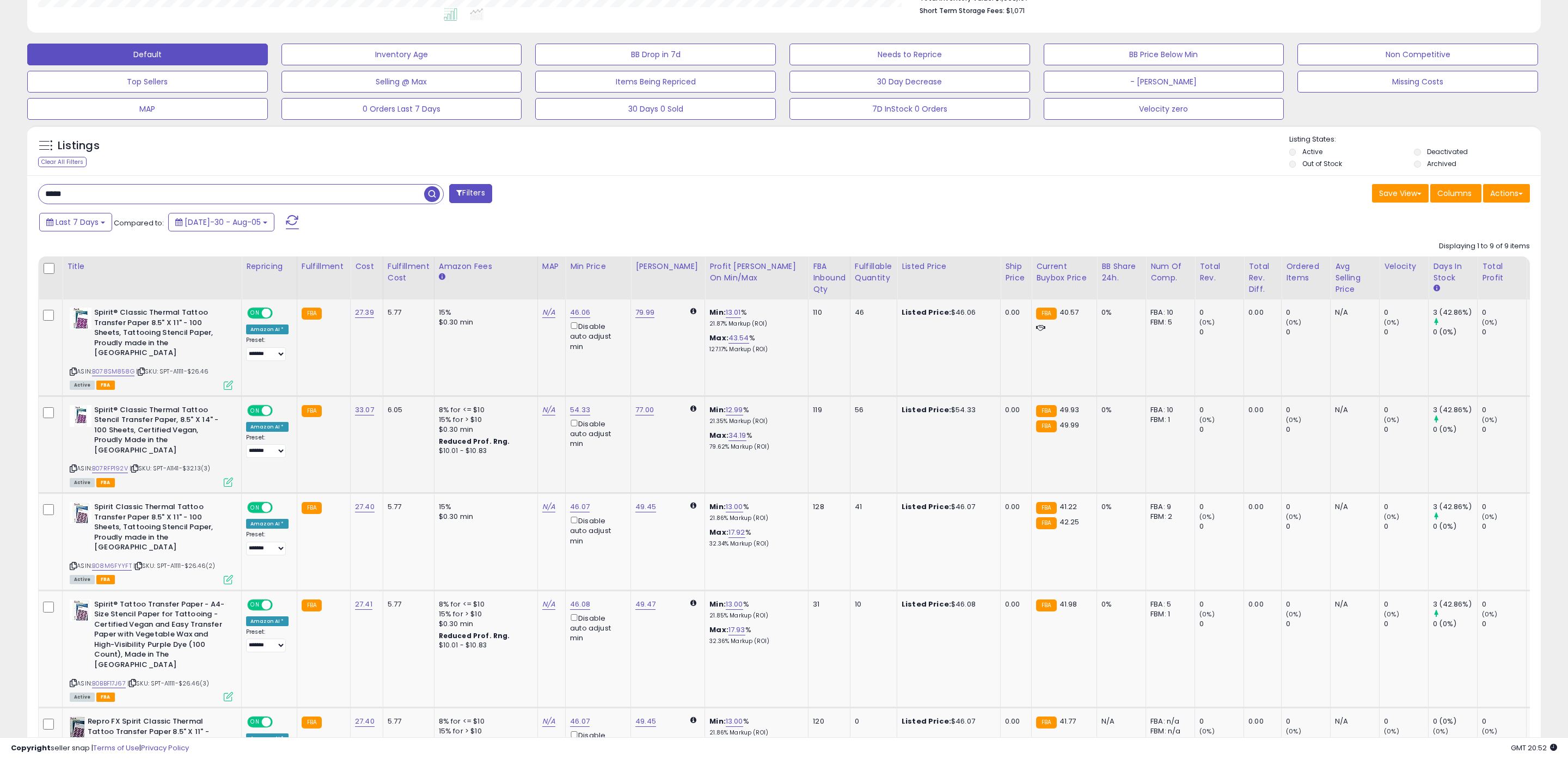
scroll to position [301, 0]
click at [575, 313] on link "46.06" at bounding box center [580, 311] width 20 height 11
drag, startPoint x: 546, startPoint y: 275, endPoint x: 418, endPoint y: 260, distance: 128.9
click at [425, 261] on table "Title Repricing" at bounding box center [909, 725] width 1741 height 939
type input "*****"
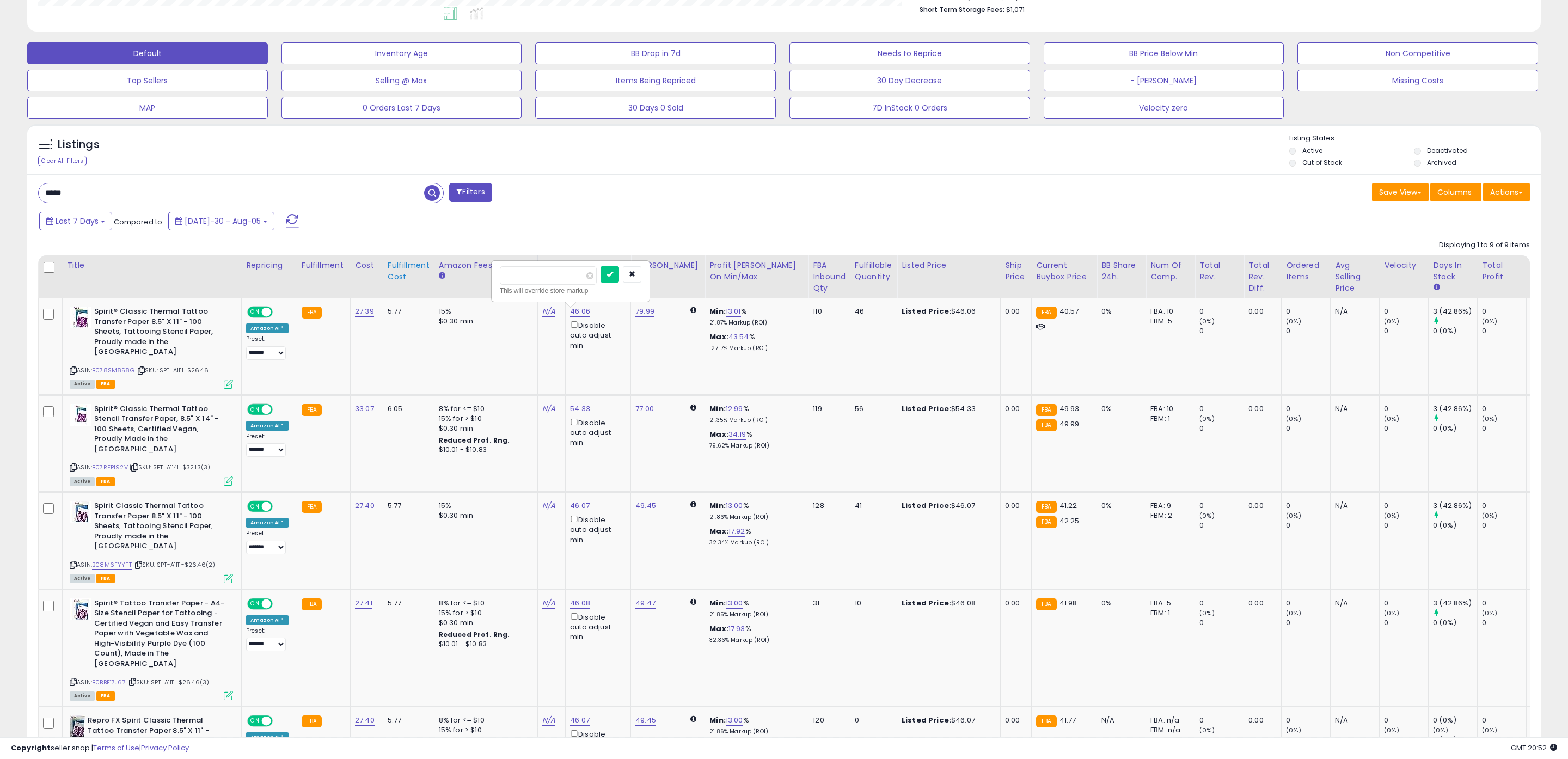
click button "submit" at bounding box center [609, 274] width 19 height 16
click at [788, 312] on button at bounding box center [794, 311] width 12 height 10
click at [726, 309] on link "13.01" at bounding box center [733, 311] width 15 height 11
drag, startPoint x: 687, startPoint y: 278, endPoint x: 583, endPoint y: 256, distance: 106.3
click at [584, 257] on table "Title Repricing" at bounding box center [909, 725] width 1741 height 939
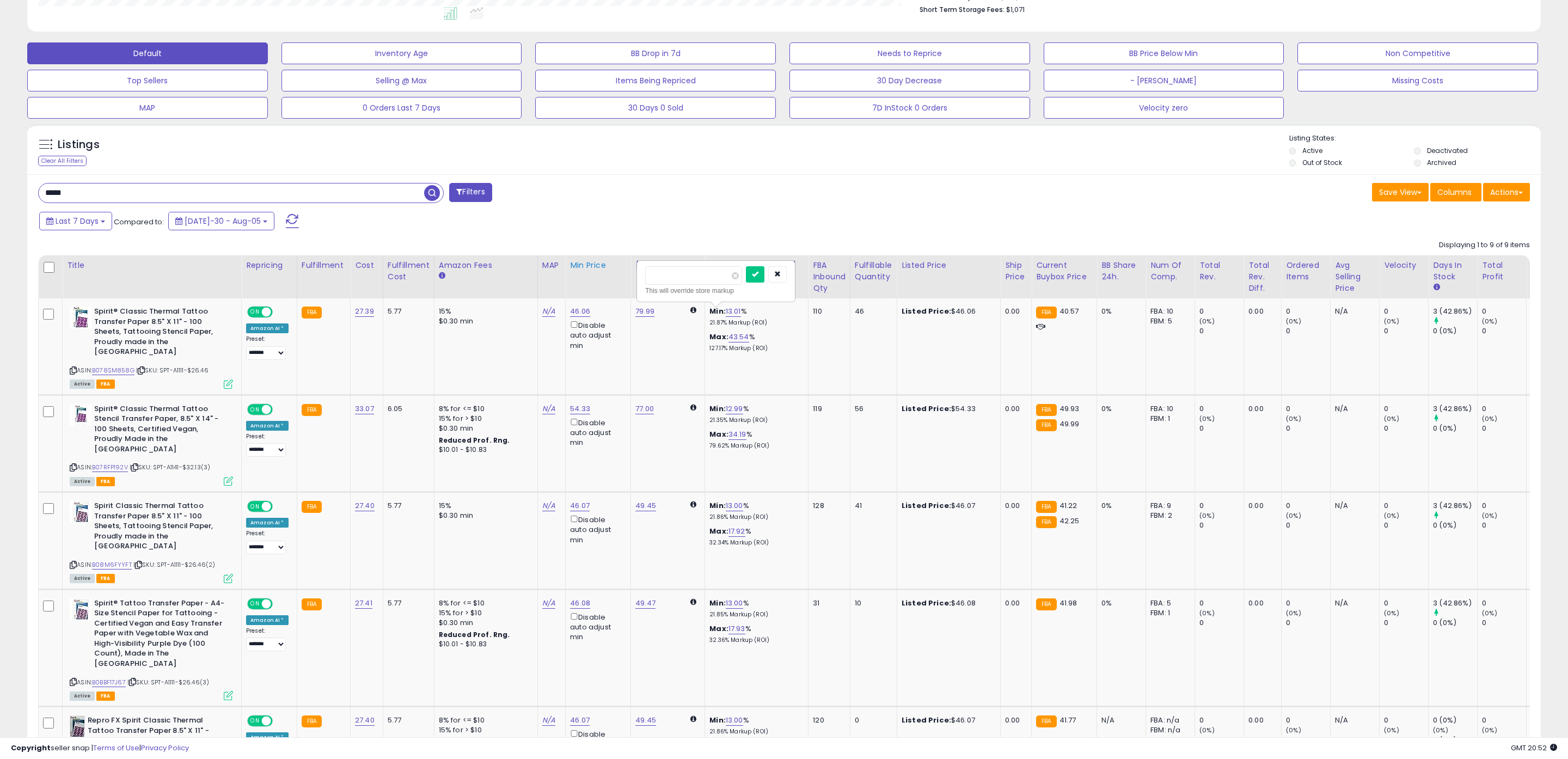
type input "****"
click button "submit" at bounding box center [755, 274] width 19 height 16
click at [117, 366] on link "B078SM858G" at bounding box center [113, 371] width 42 height 10
click at [788, 311] on button at bounding box center [794, 311] width 12 height 10
click at [792, 311] on icon at bounding box center [794, 311] width 5 height 5
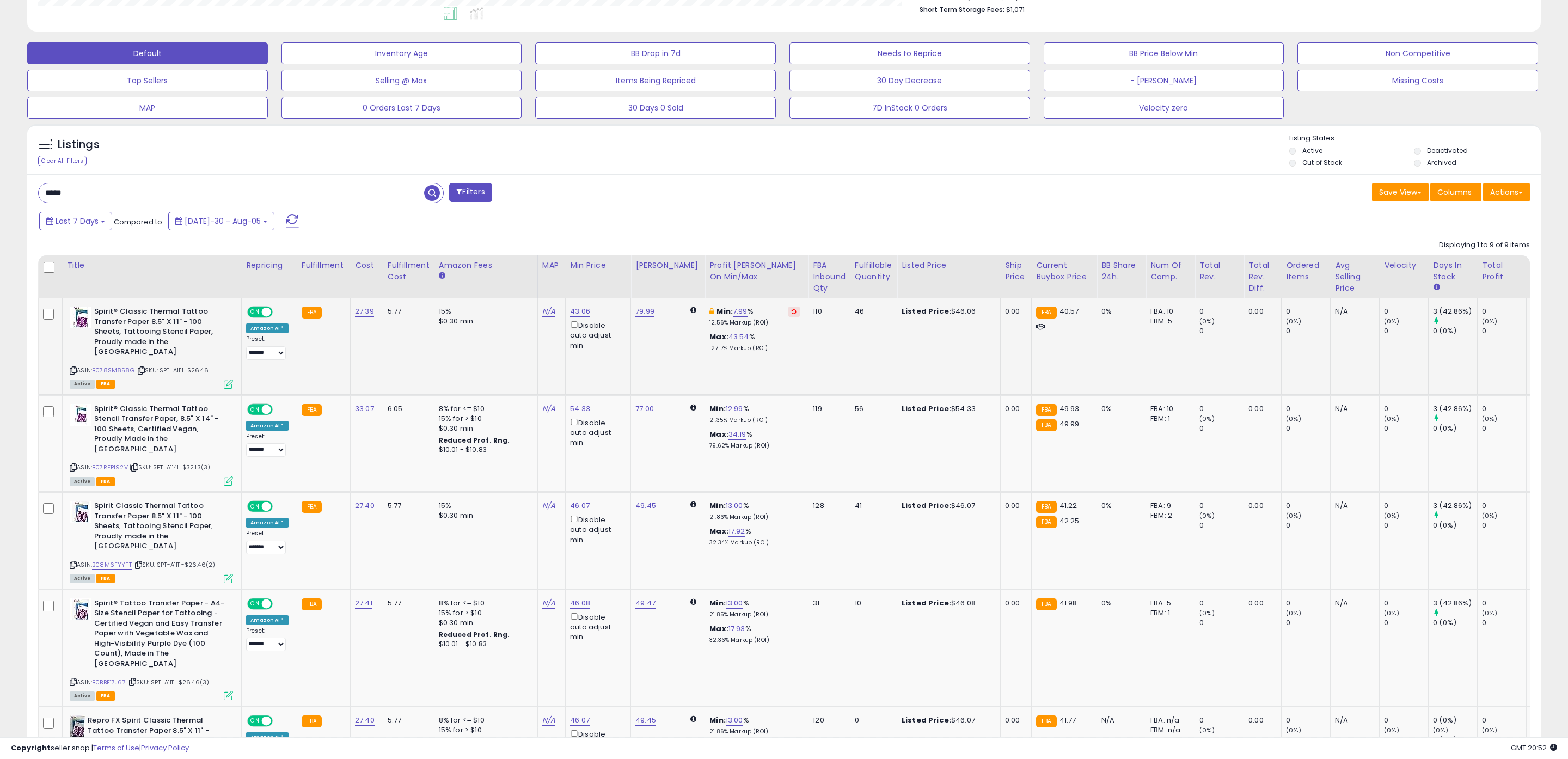
click at [792, 310] on icon at bounding box center [794, 311] width 5 height 5
click at [142, 368] on icon at bounding box center [141, 370] width 7 height 6
click at [145, 368] on icon at bounding box center [141, 370] width 7 height 6
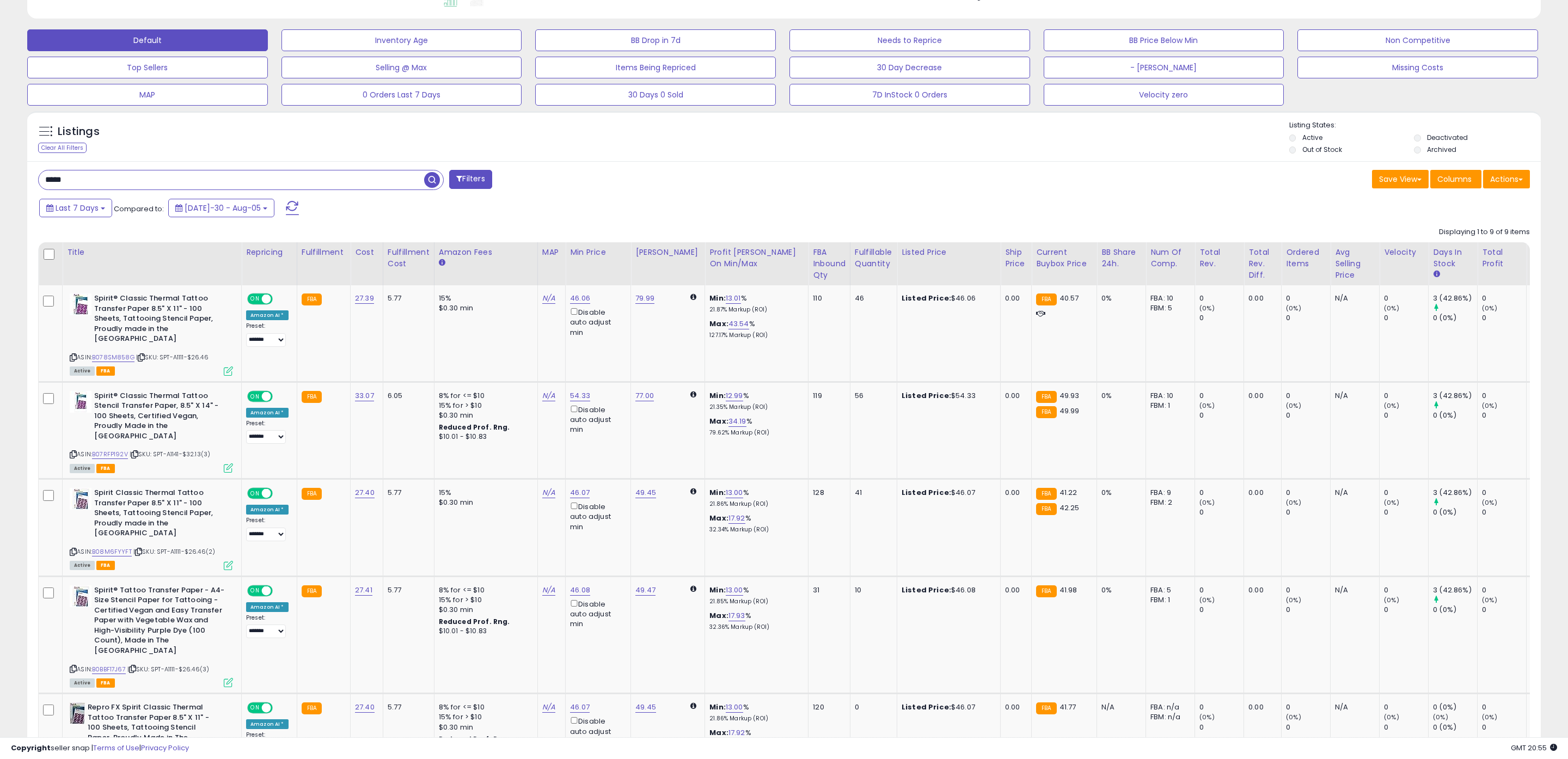
scroll to position [317, 0]
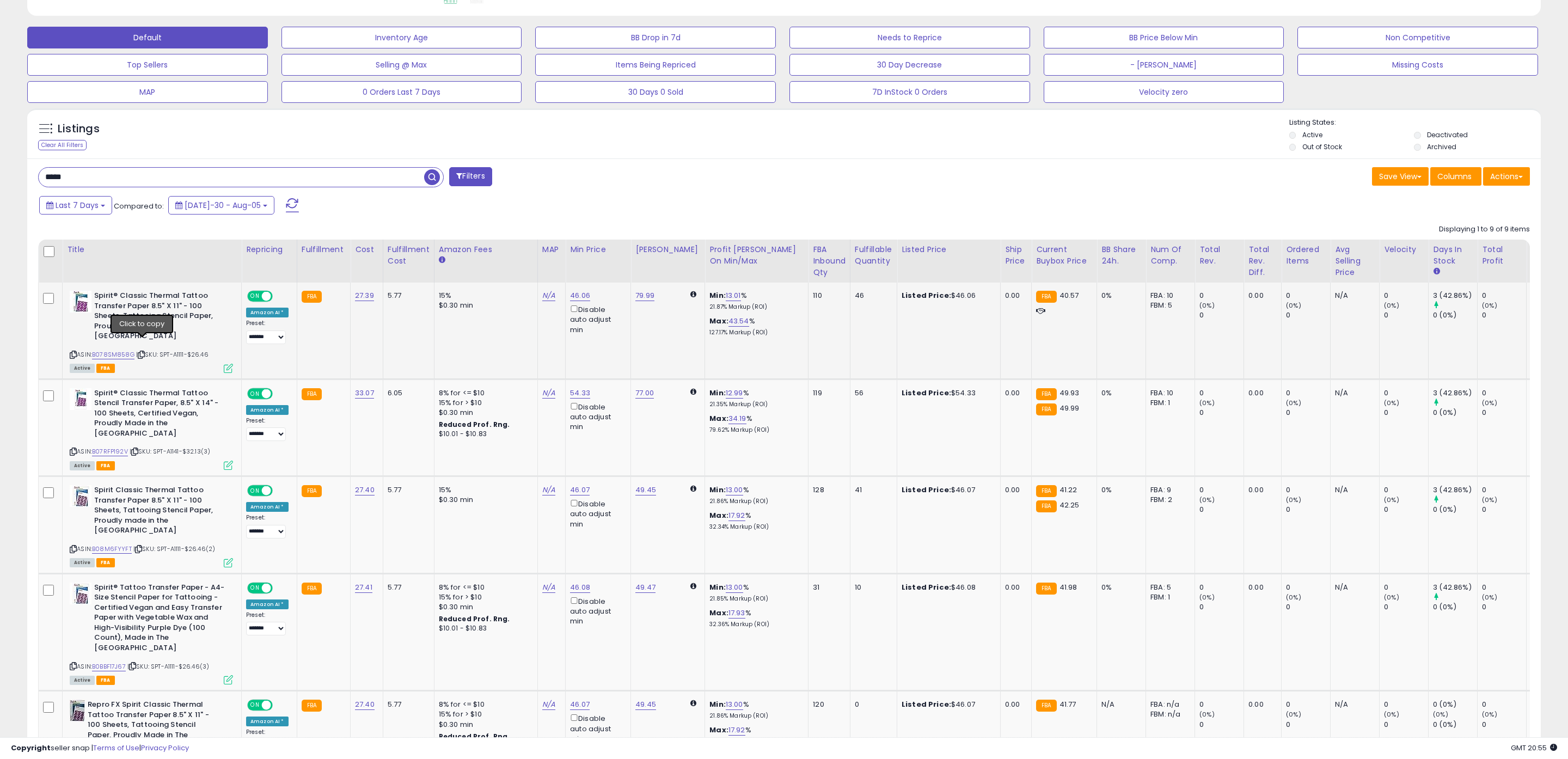
click at [141, 352] on icon at bounding box center [141, 354] width 7 height 6
click at [138, 449] on icon at bounding box center [134, 452] width 7 height 6
drag, startPoint x: 103, startPoint y: 176, endPoint x: 0, endPoint y: 178, distance: 103.0
click at [0, 178] on div "**********" at bounding box center [784, 490] width 1568 height 1543
paste input "**********"
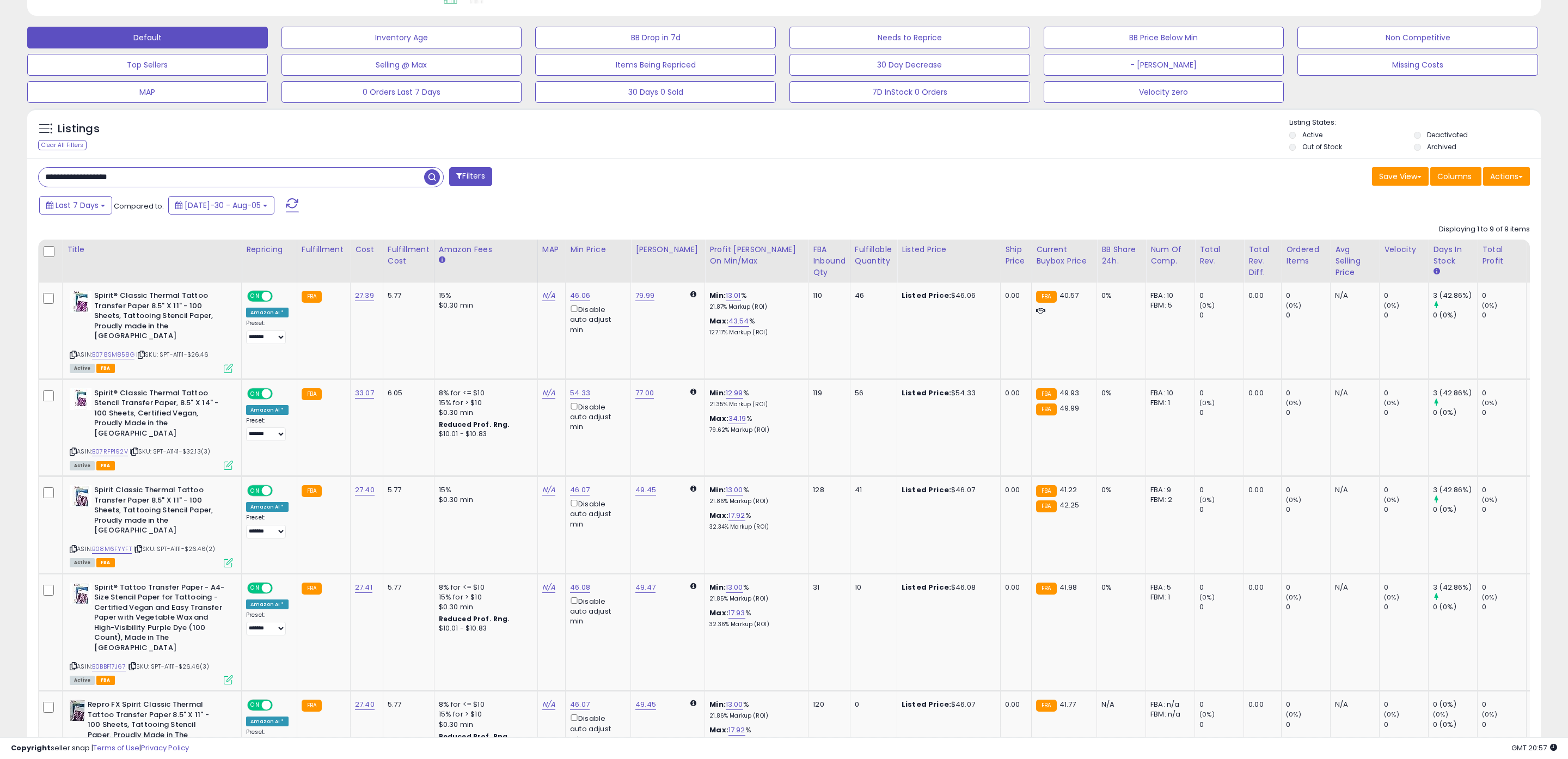
type input "**********"
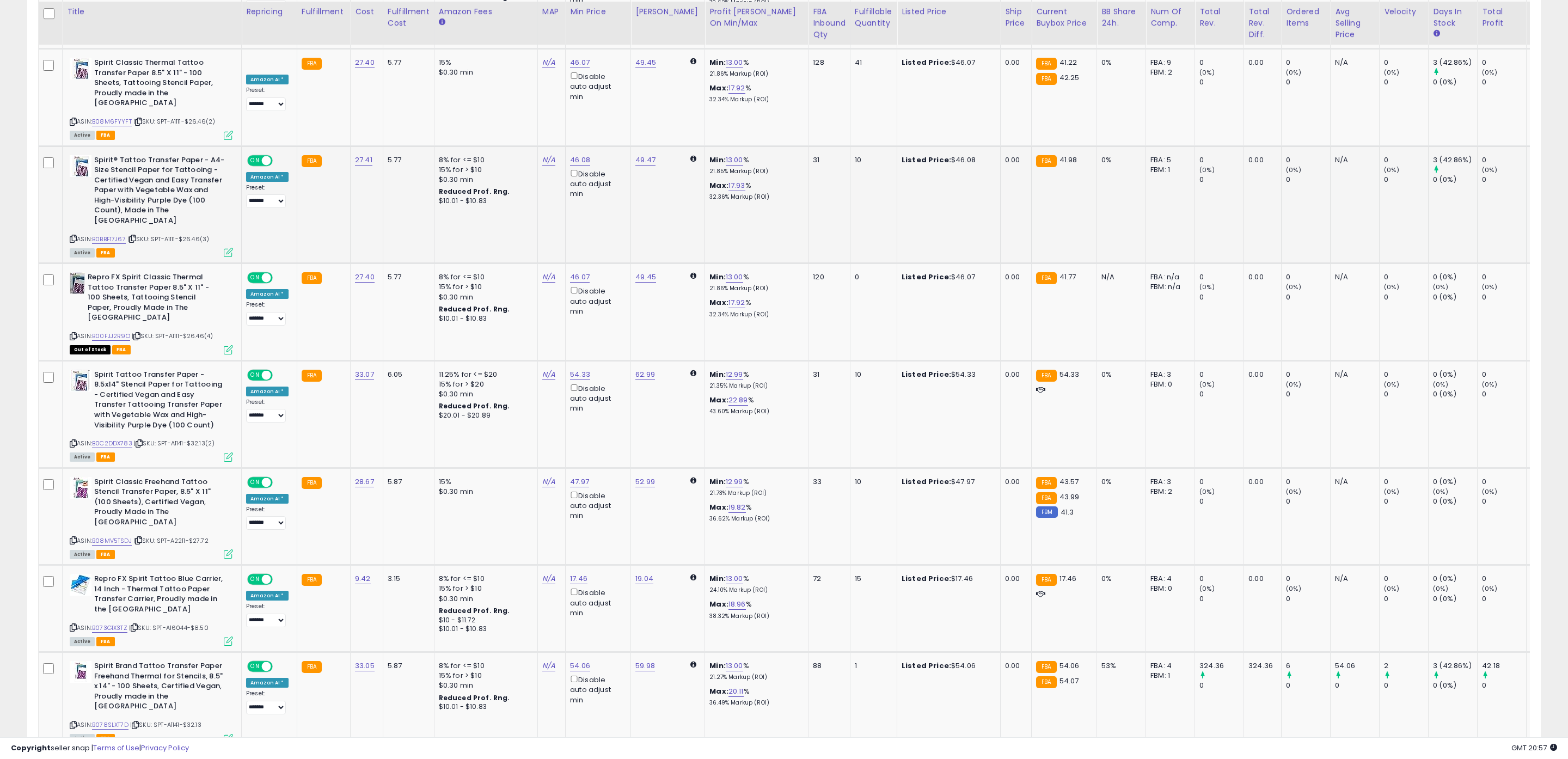
scroll to position [745, 0]
click at [136, 721] on icon at bounding box center [135, 724] width 7 height 6
click at [119, 719] on link "B078SLXT7D" at bounding box center [110, 724] width 36 height 10
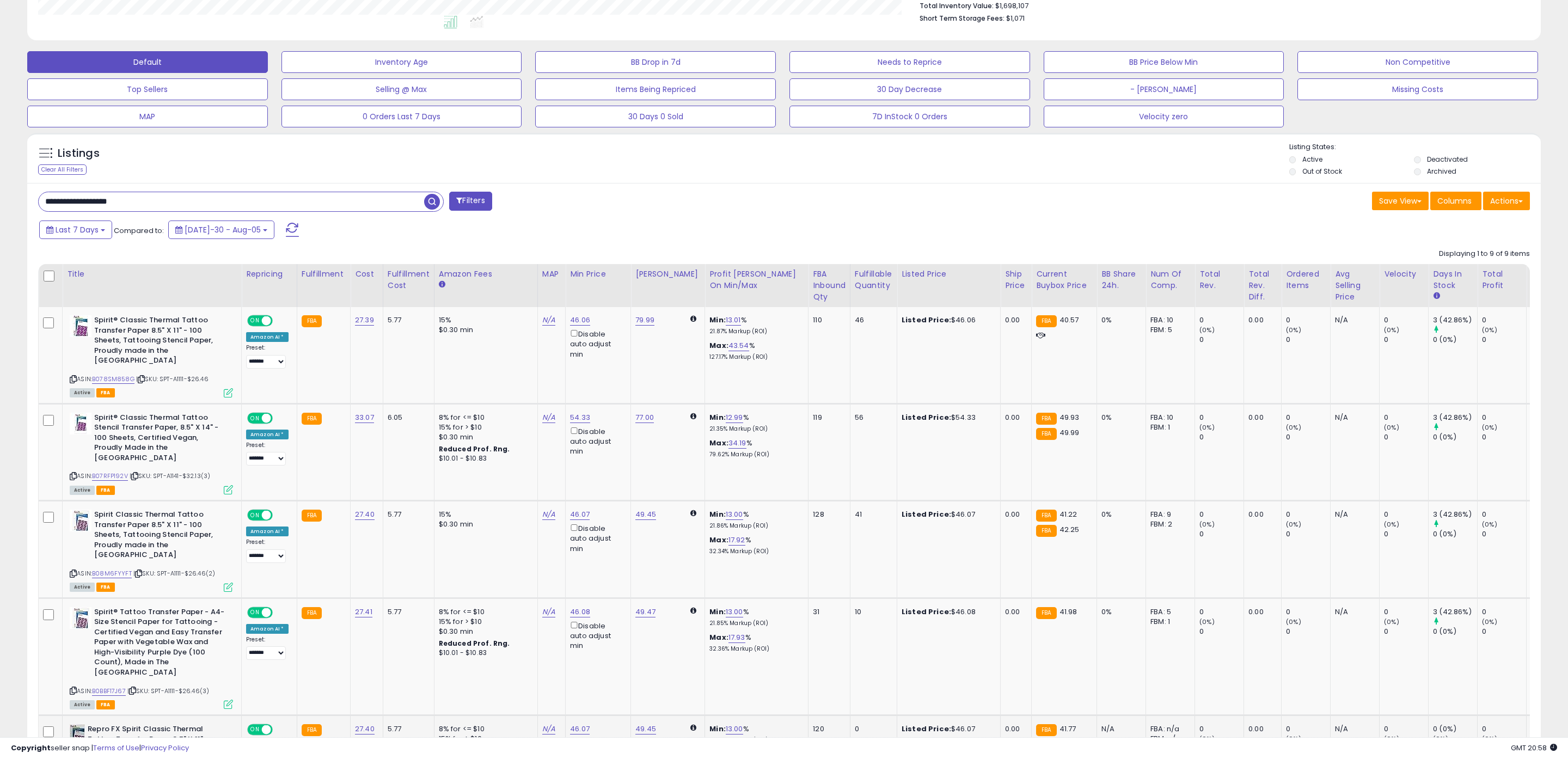
scroll to position [301, 0]
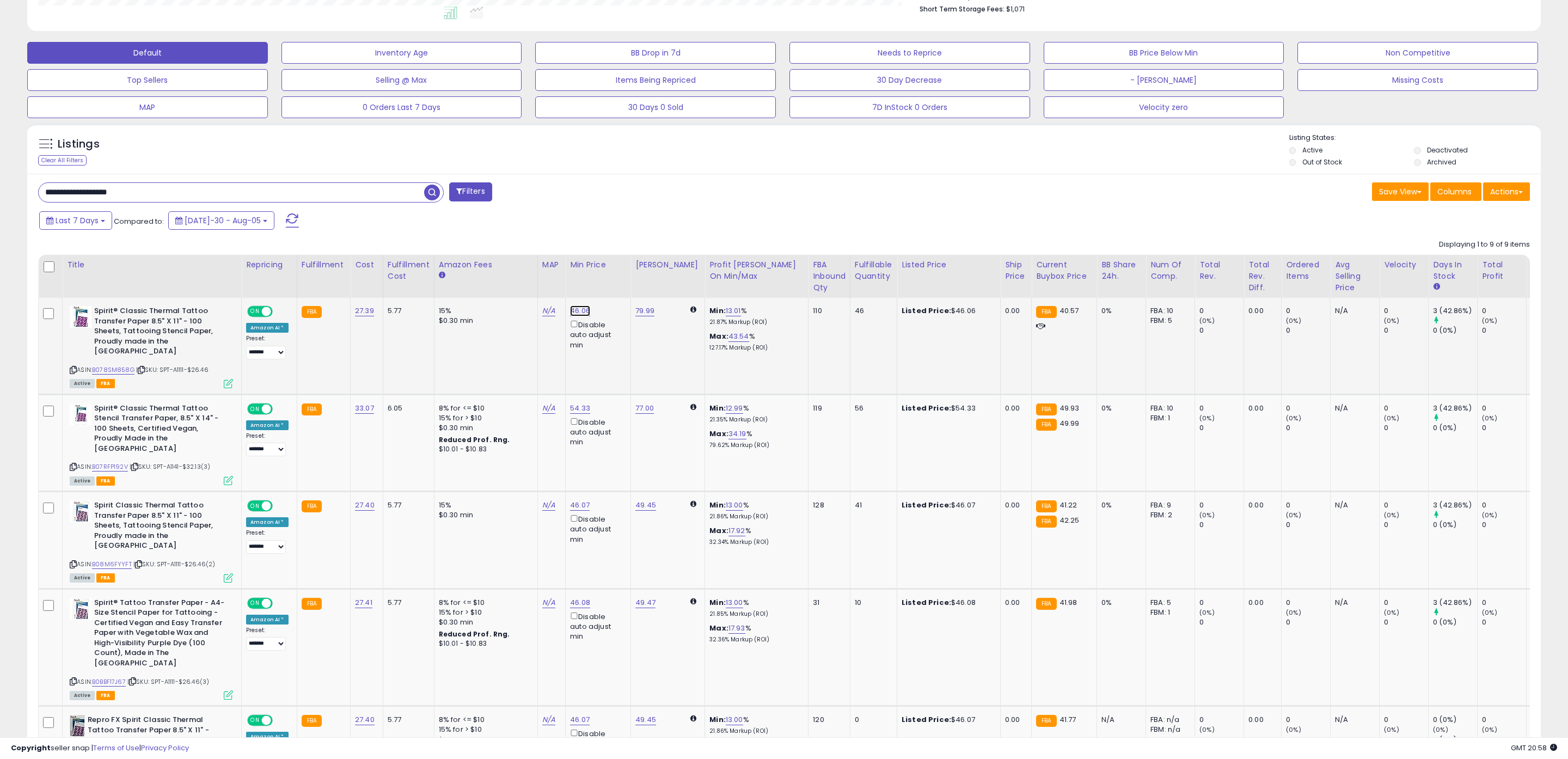
click at [580, 309] on link "46.06" at bounding box center [580, 311] width 20 height 11
drag, startPoint x: 534, startPoint y: 277, endPoint x: 481, endPoint y: 274, distance: 53.1
click at [482, 275] on table "Title Repricing" at bounding box center [909, 725] width 1741 height 939
click button "submit" at bounding box center [609, 275] width 19 height 16
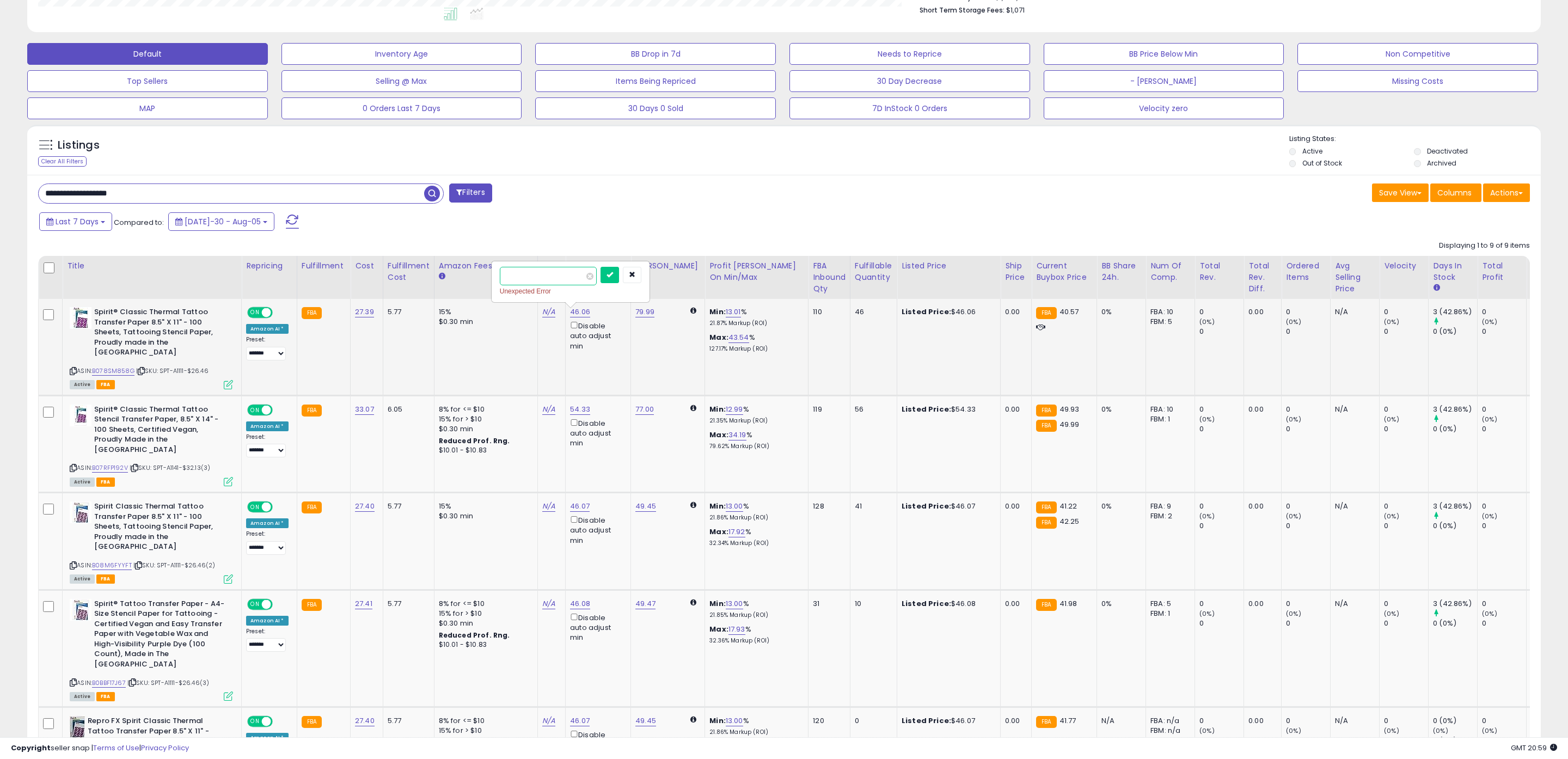
click at [506, 274] on input "****" at bounding box center [548, 276] width 97 height 19
type input "*****"
click at [609, 269] on button "submit" at bounding box center [609, 275] width 19 height 16
click at [641, 272] on button "button" at bounding box center [632, 275] width 19 height 16
click at [570, 310] on link "46.06" at bounding box center [580, 312] width 20 height 11
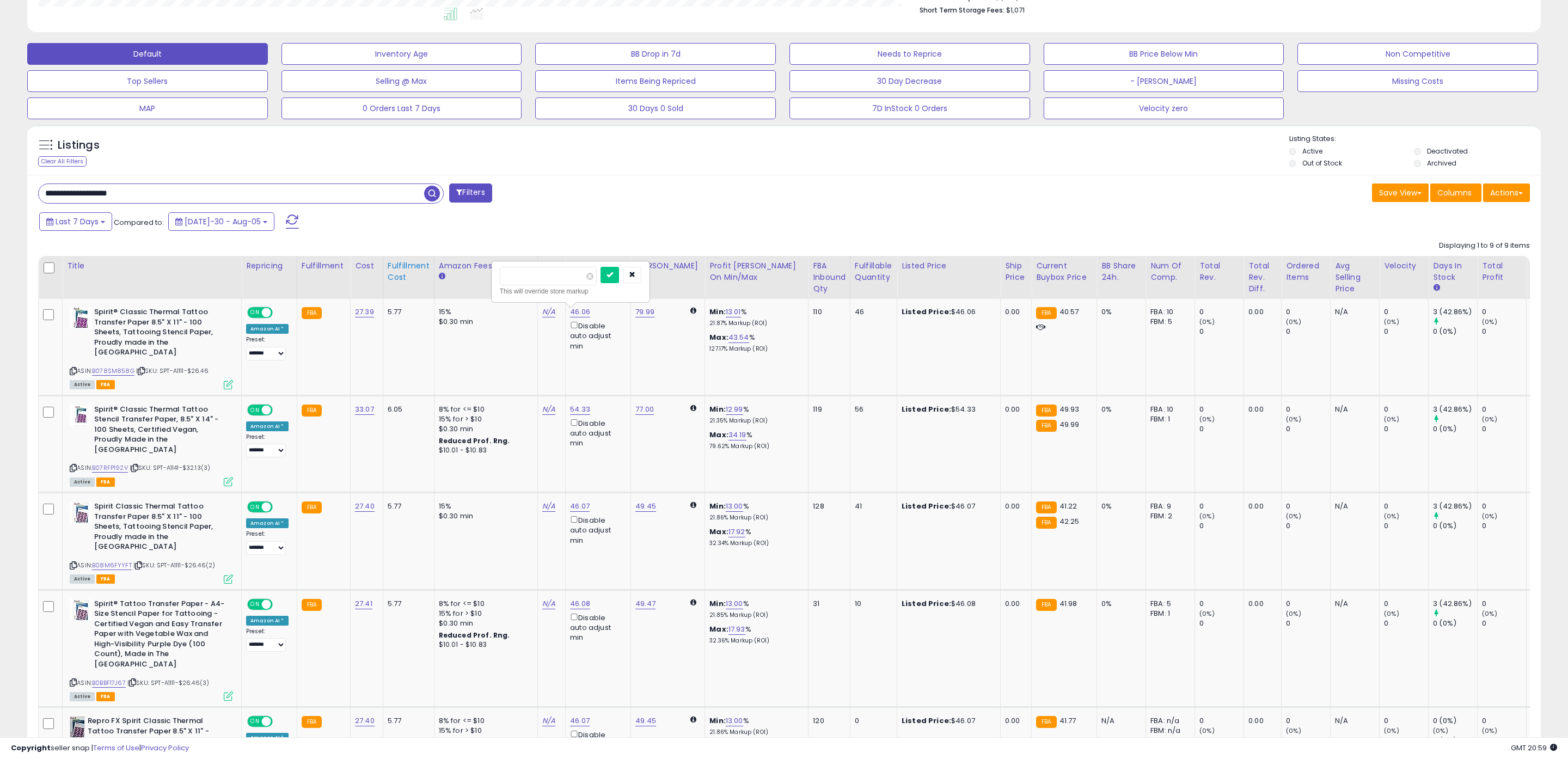
drag, startPoint x: 555, startPoint y: 277, endPoint x: 406, endPoint y: 257, distance: 150.3
click at [407, 257] on table "Title Repricing" at bounding box center [909, 725] width 1741 height 939
type input "*****"
click button "submit" at bounding box center [609, 275] width 19 height 16
click at [641, 277] on button "button" at bounding box center [632, 275] width 19 height 16
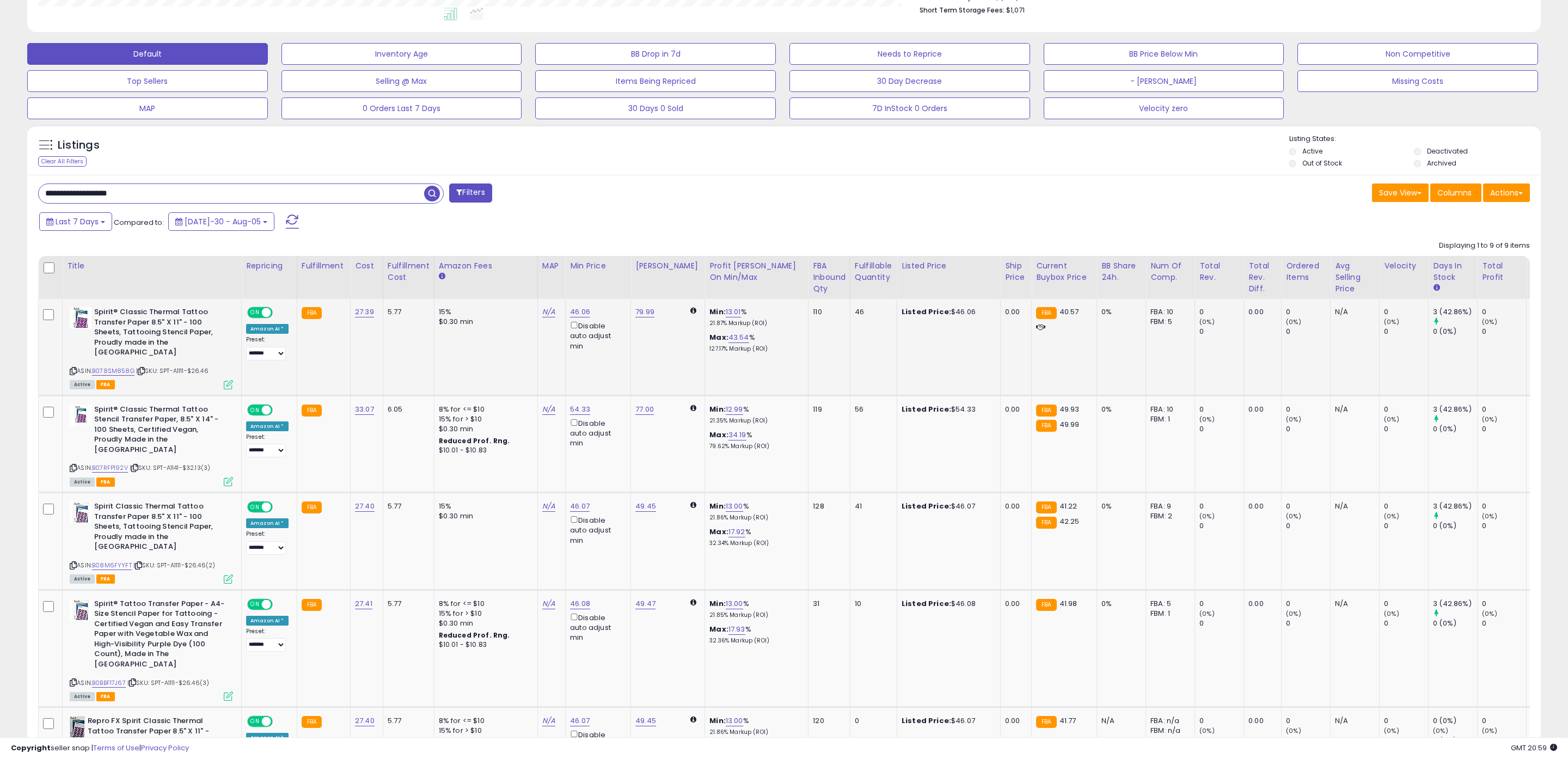
click at [738, 223] on div "Last 7 Days Compared to: Jul-30 - Aug-05" at bounding box center [596, 223] width 1119 height 25
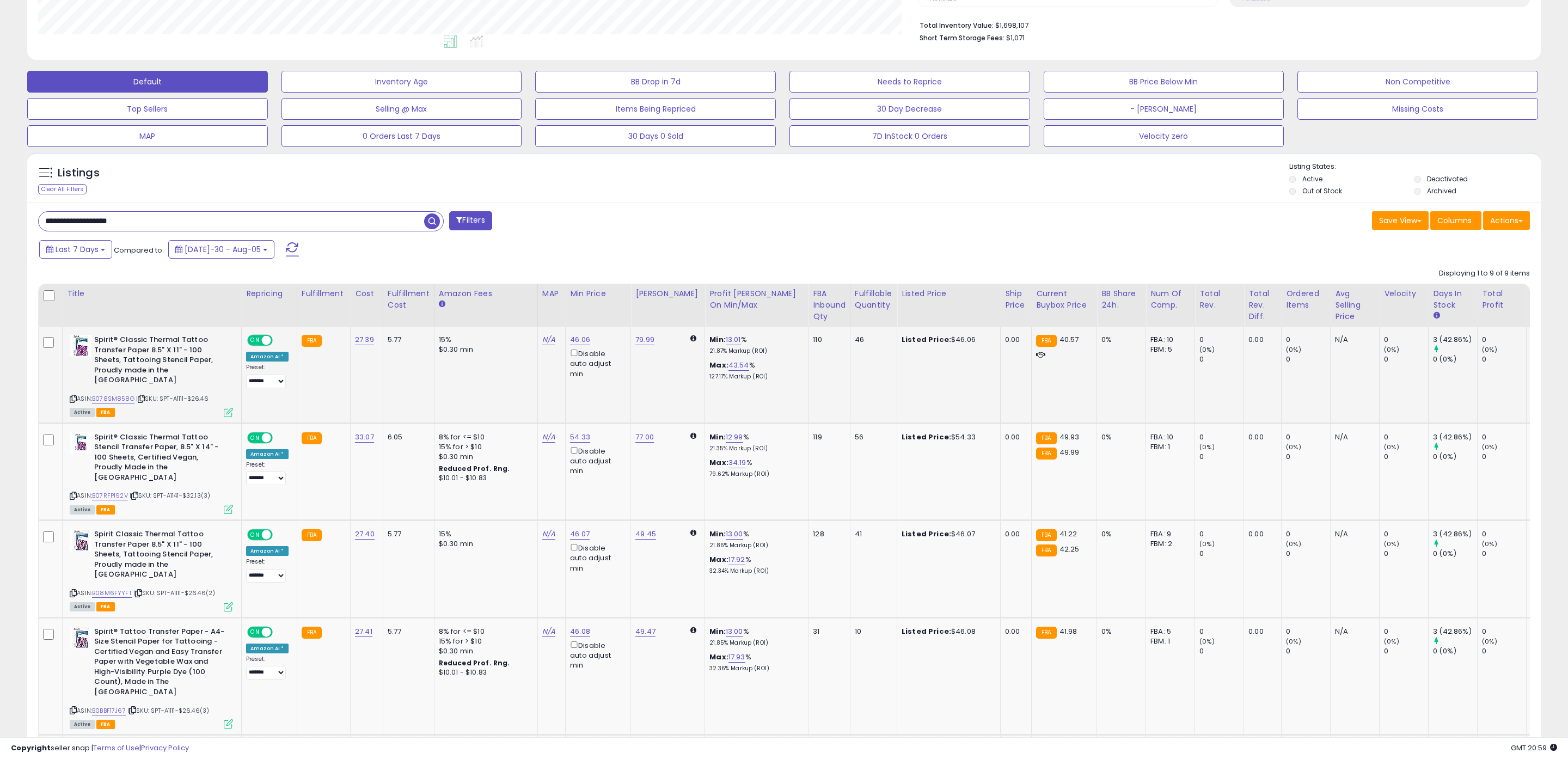
scroll to position [270, 0]
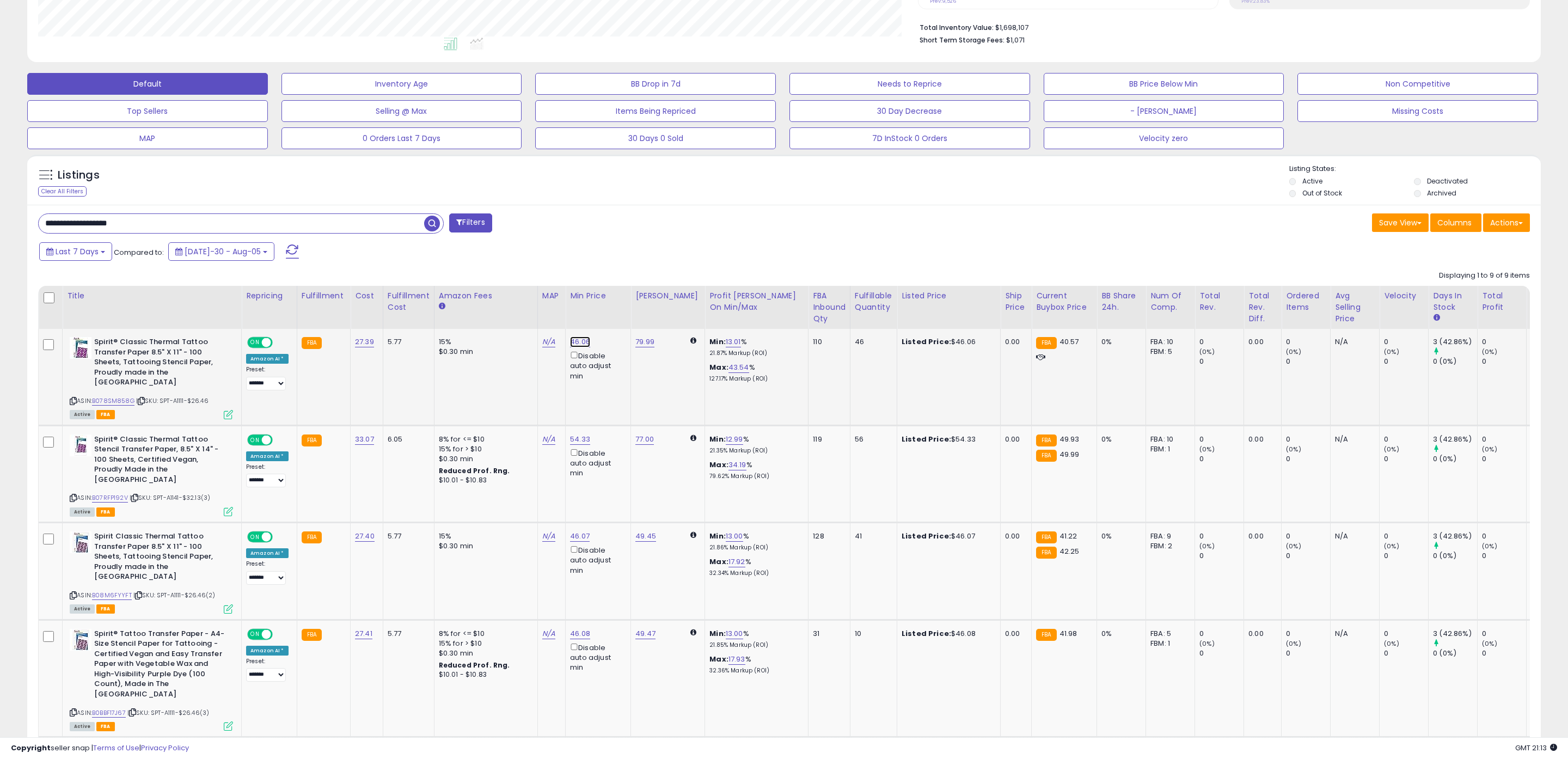
click at [574, 339] on link "46.06" at bounding box center [580, 342] width 20 height 11
drag, startPoint x: 554, startPoint y: 309, endPoint x: 444, endPoint y: 298, distance: 110.5
click at [447, 298] on table "Title Repricing" at bounding box center [909, 755] width 1741 height 939
type input "*****"
click button "submit" at bounding box center [609, 305] width 19 height 16
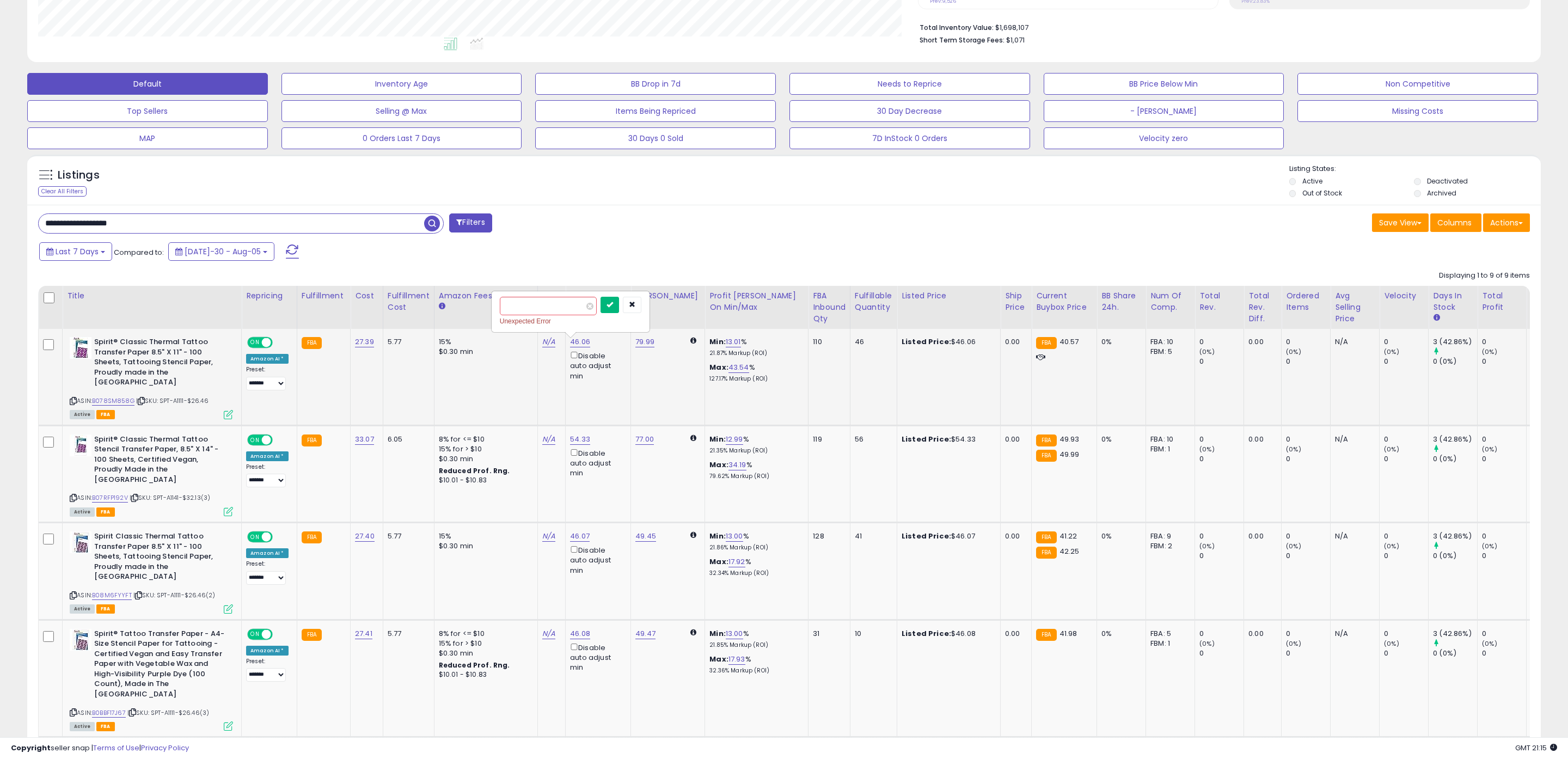
click at [617, 298] on button "submit" at bounding box center [609, 305] width 19 height 16
